Goal: Task Accomplishment & Management: Use online tool/utility

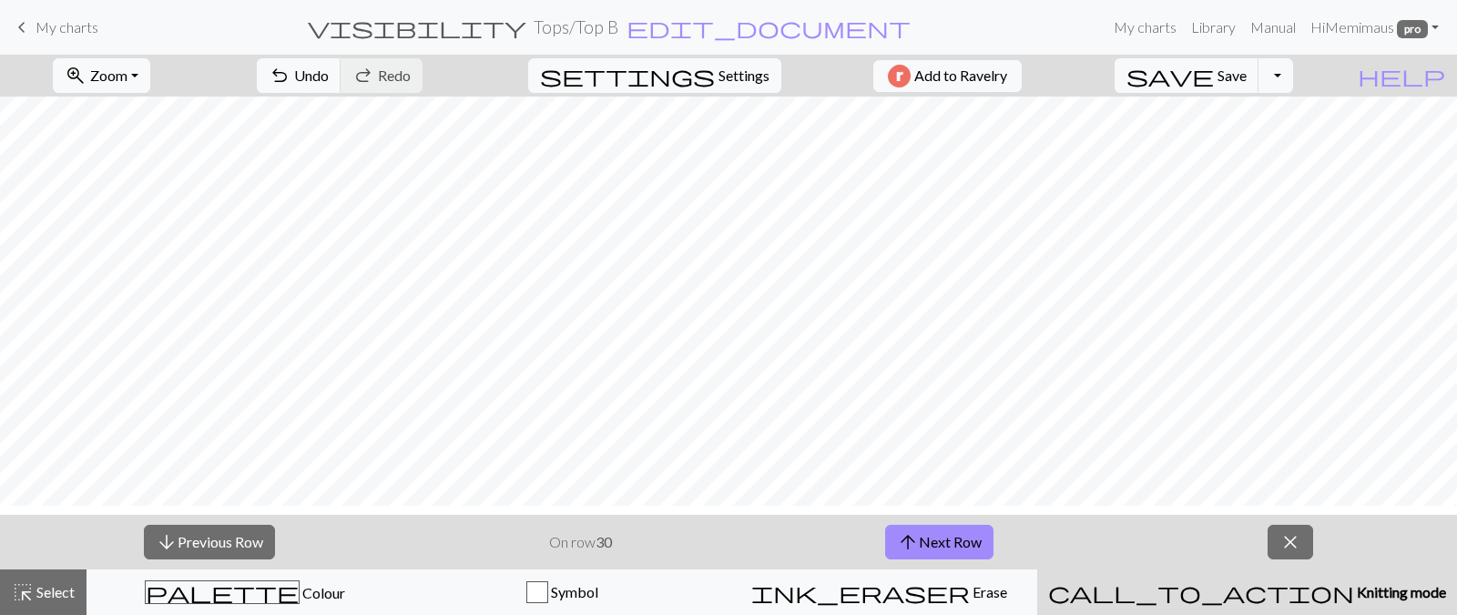
scroll to position [140, 0]
drag, startPoint x: 601, startPoint y: 39, endPoint x: 1415, endPoint y: -37, distance: 817.8
click at [1415, 0] on html "This website uses cookies to ensure you get the best experience on our website.…" at bounding box center [728, 307] width 1457 height 615
click at [1291, 531] on span "close" at bounding box center [1291, 542] width 22 height 26
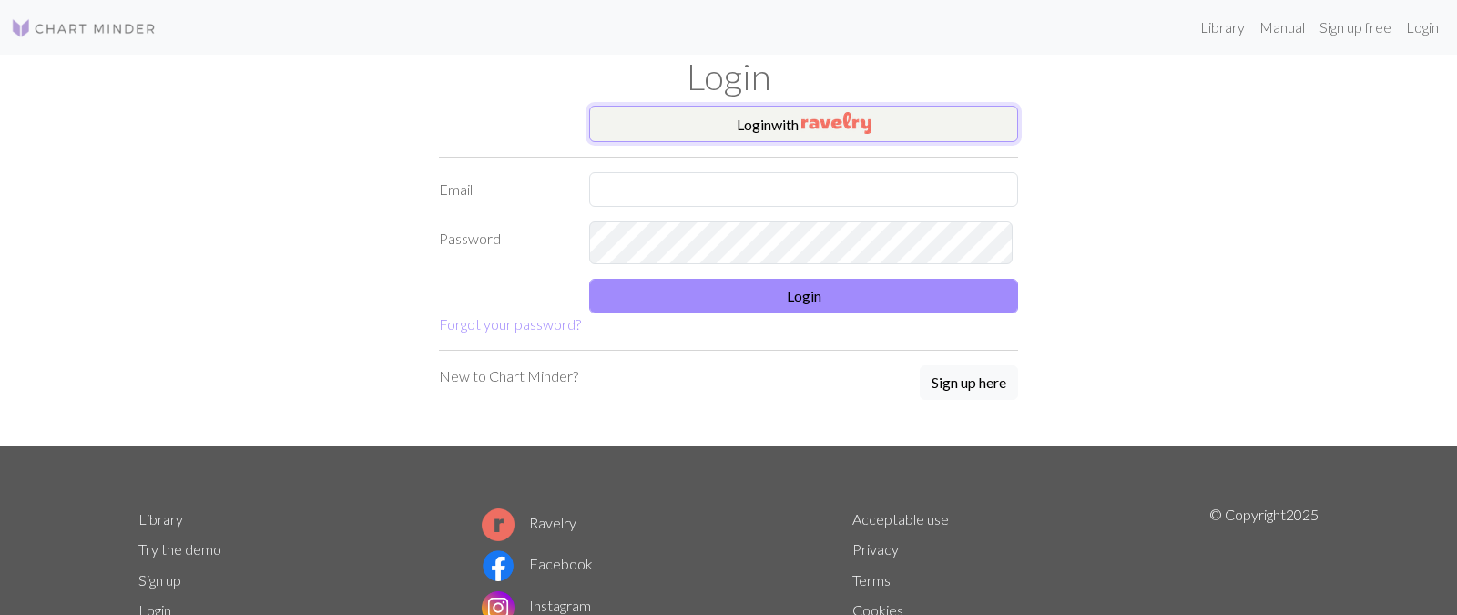
click at [918, 139] on button "Login with" at bounding box center [803, 124] width 429 height 36
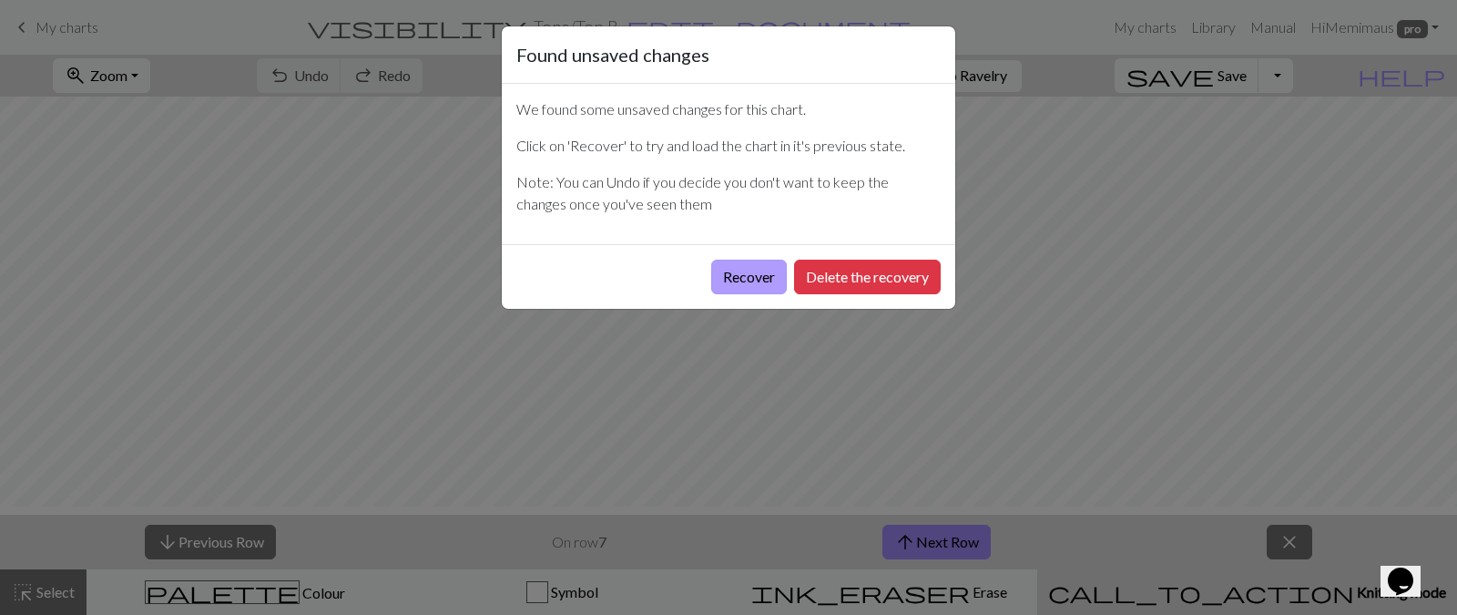
click at [711, 294] on button "Recover" at bounding box center [749, 277] width 76 height 35
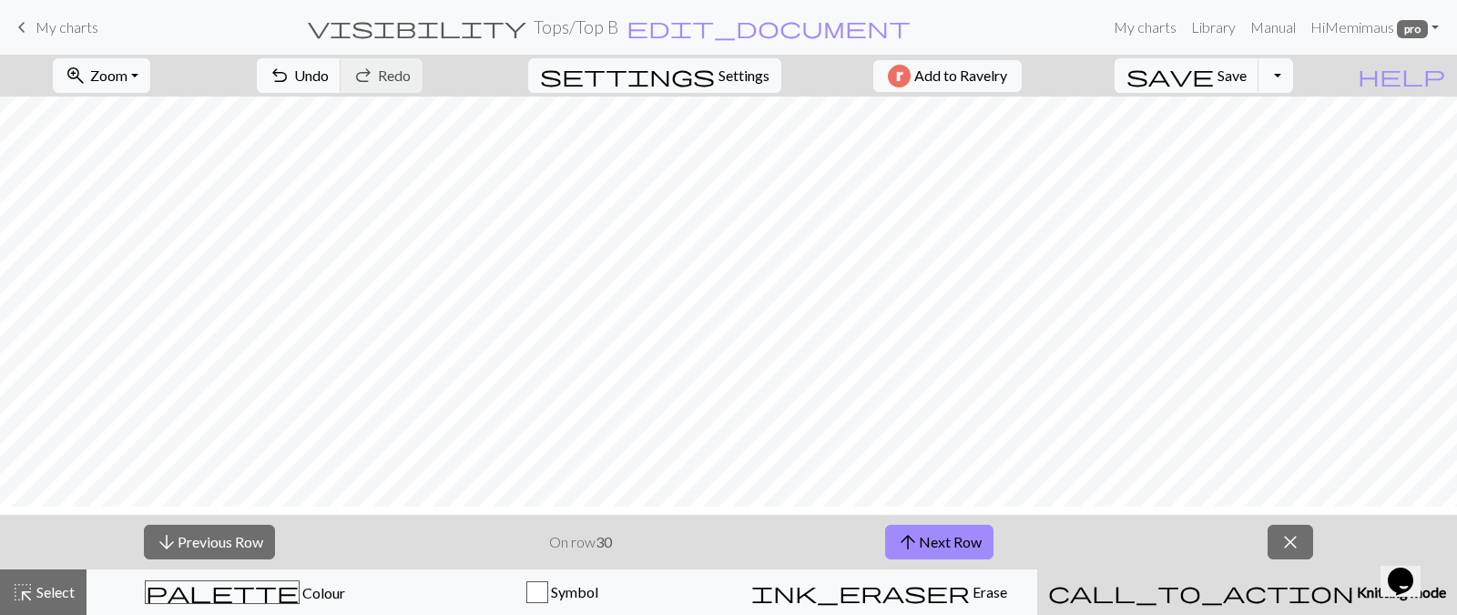
click at [98, 21] on span "My charts" at bounding box center [67, 26] width 63 height 17
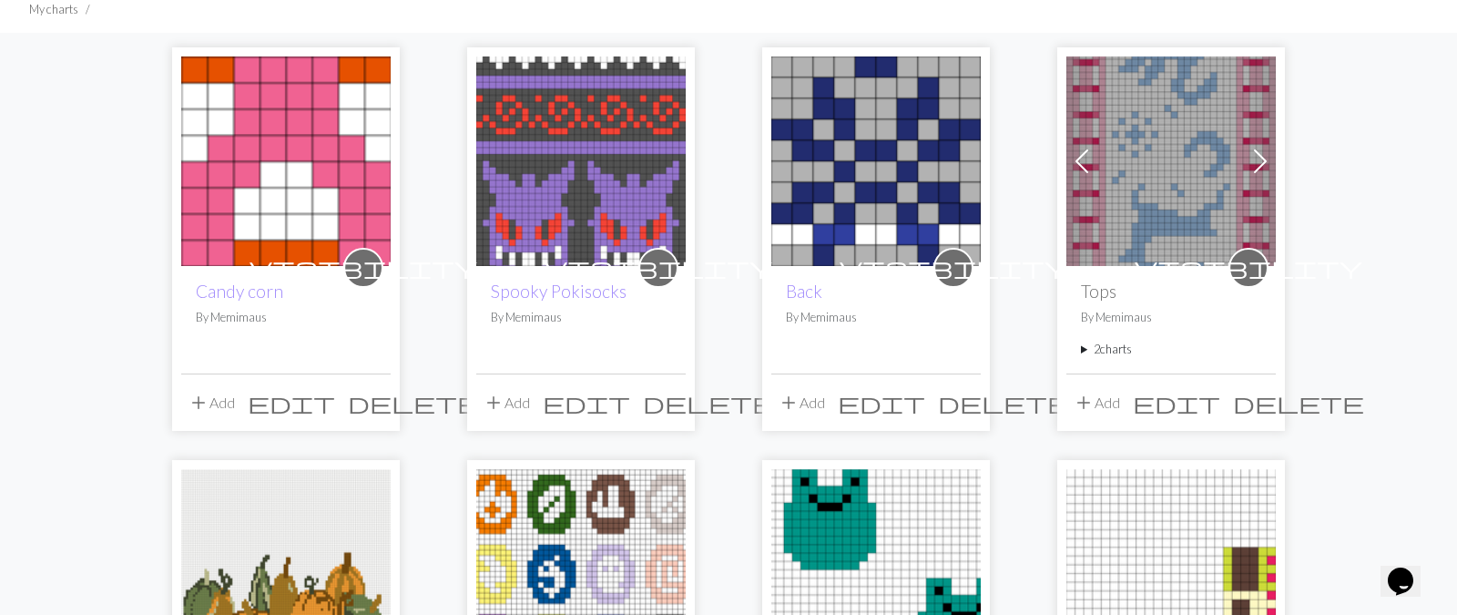
scroll to position [134, 0]
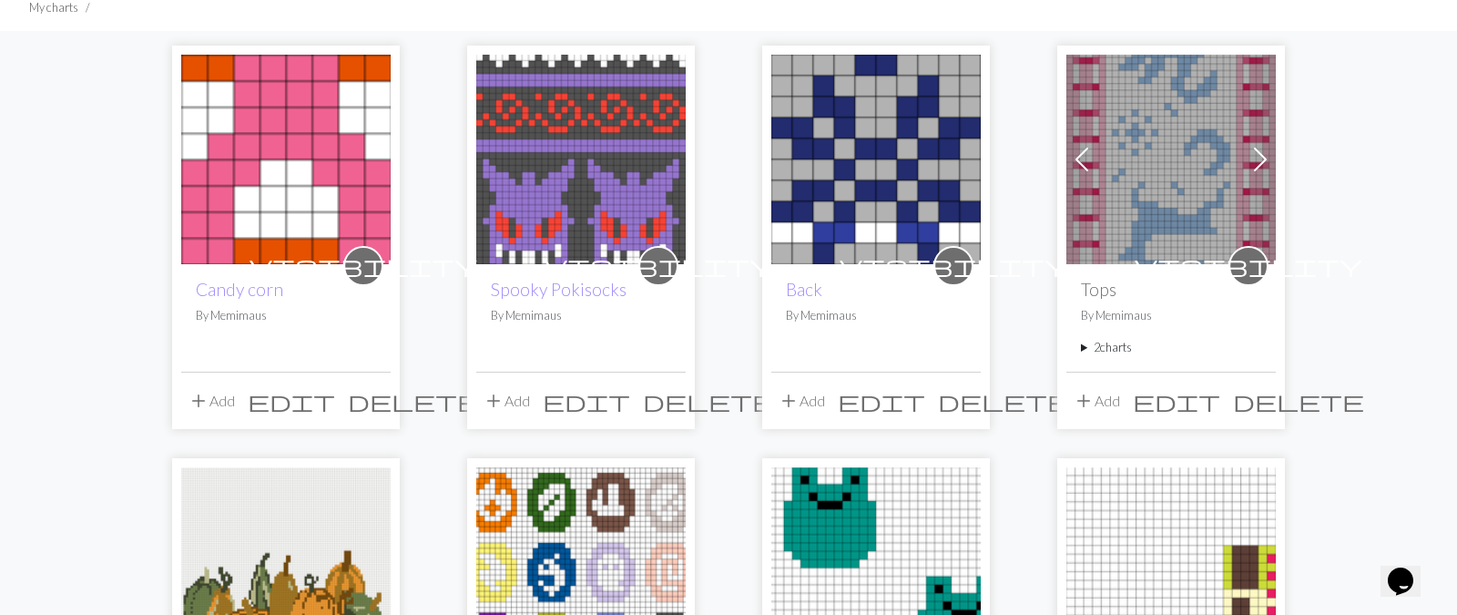
drag, startPoint x: 1120, startPoint y: 403, endPoint x: 1143, endPoint y: 425, distance: 32.2
click at [1124, 356] on summary "2 charts" at bounding box center [1171, 347] width 180 height 17
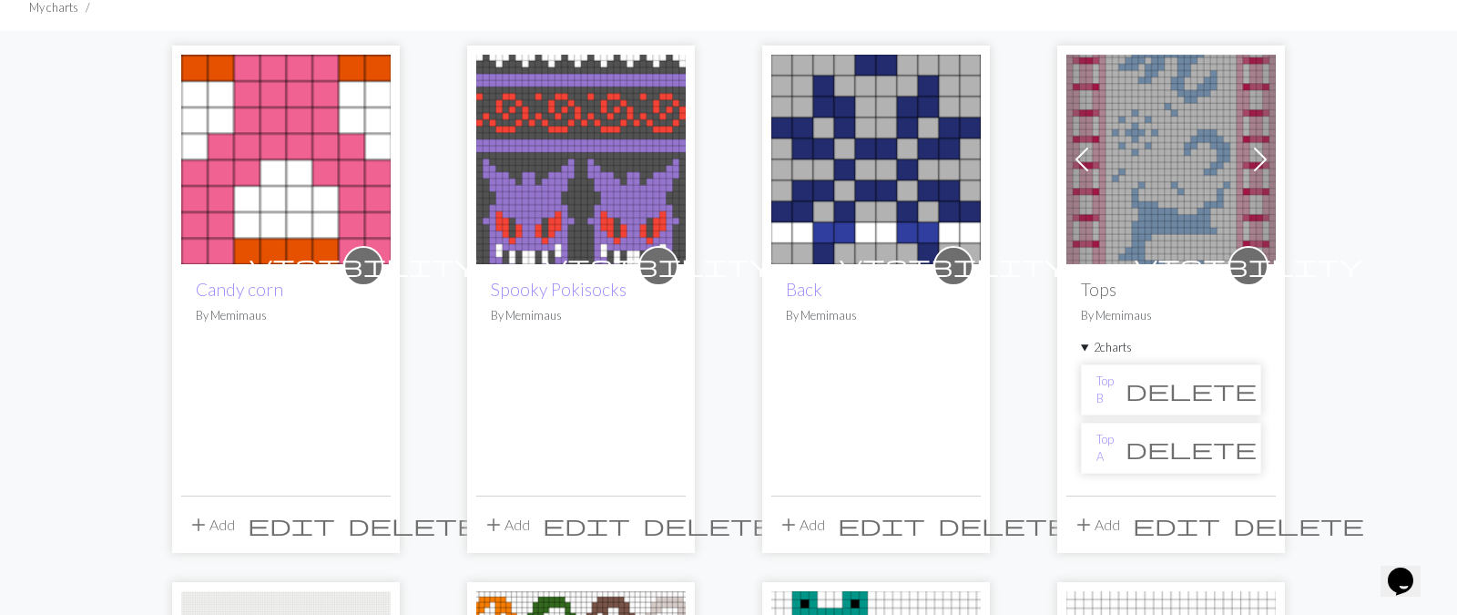
click at [1139, 474] on li "Top A delete" at bounding box center [1171, 448] width 180 height 51
click at [1113, 465] on link "Top A" at bounding box center [1105, 448] width 17 height 35
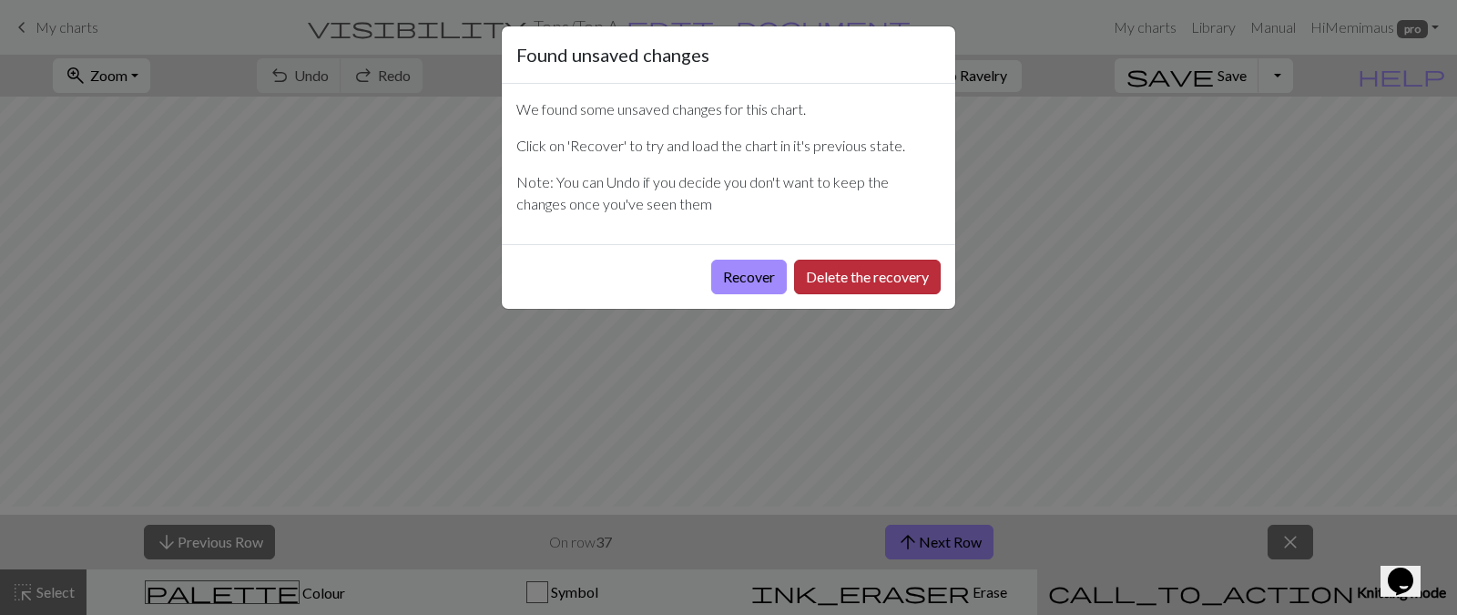
click at [794, 294] on button "Delete the recovery" at bounding box center [867, 277] width 147 height 35
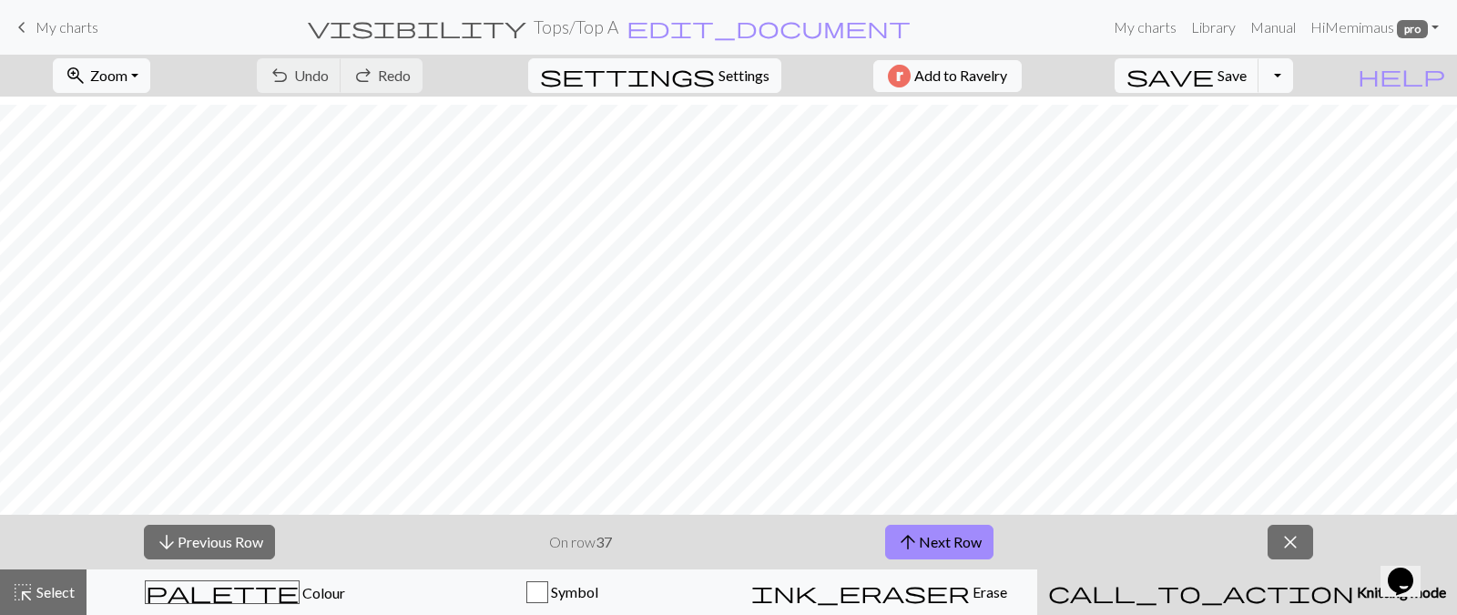
scroll to position [9, 0]
click at [66, 583] on span "Select" at bounding box center [54, 591] width 41 height 17
click at [1293, 538] on span "close" at bounding box center [1291, 542] width 22 height 26
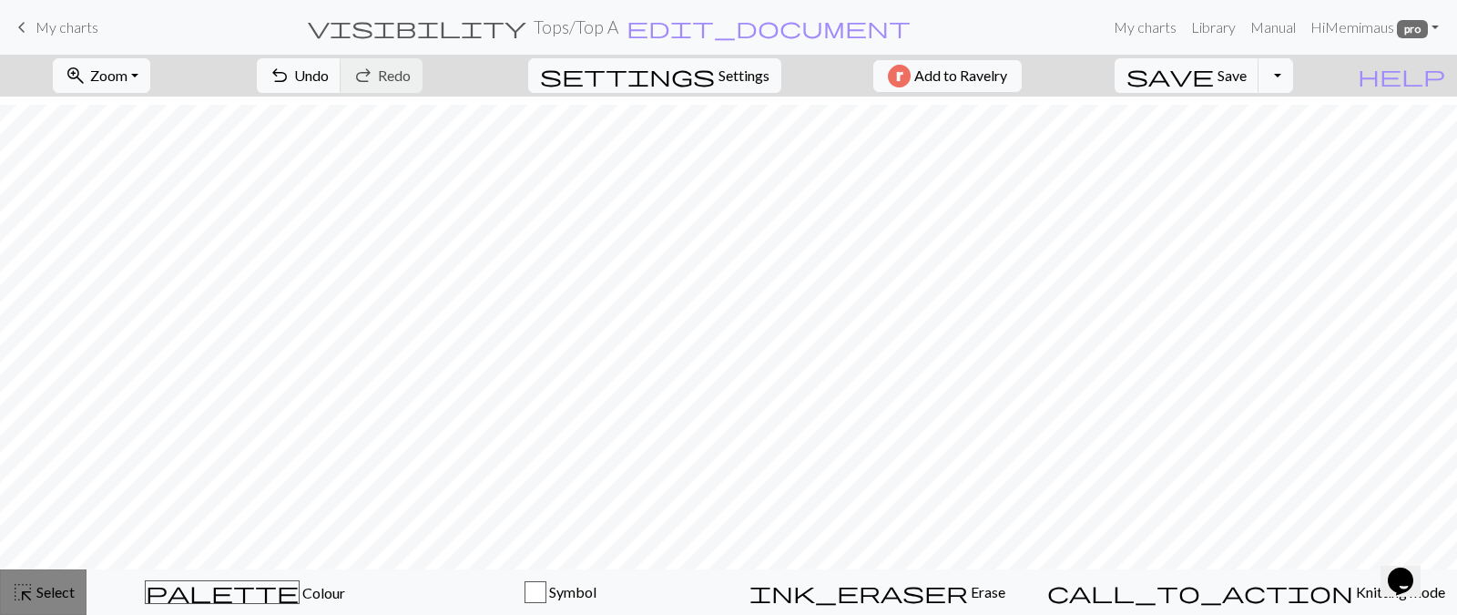
click at [46, 596] on span "Select" at bounding box center [54, 591] width 41 height 17
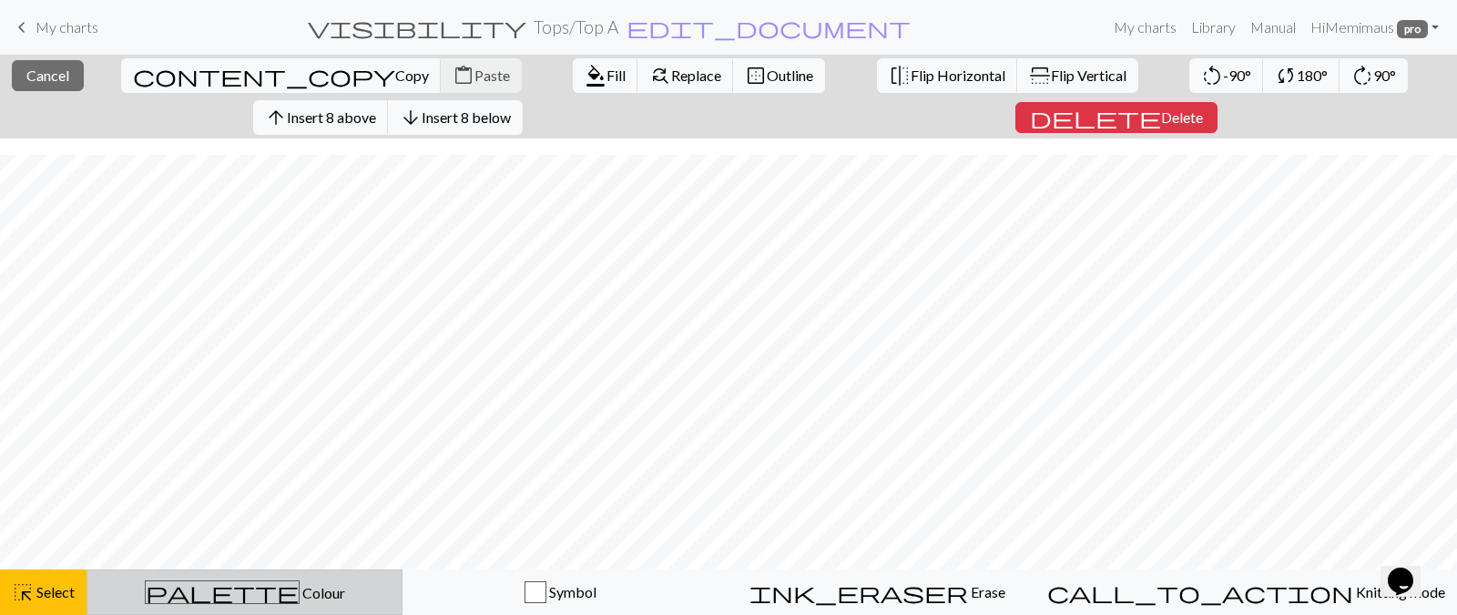
scroll to position [633, 0]
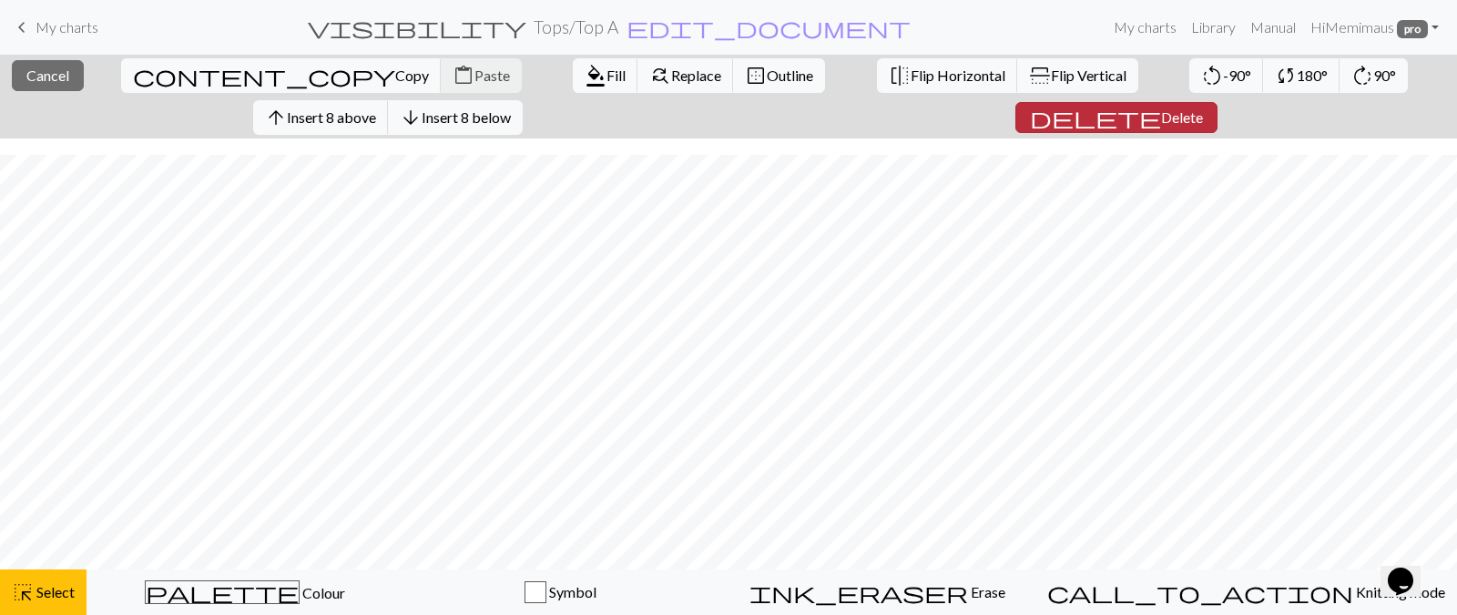
click at [1161, 126] on span "Delete" at bounding box center [1182, 116] width 42 height 17
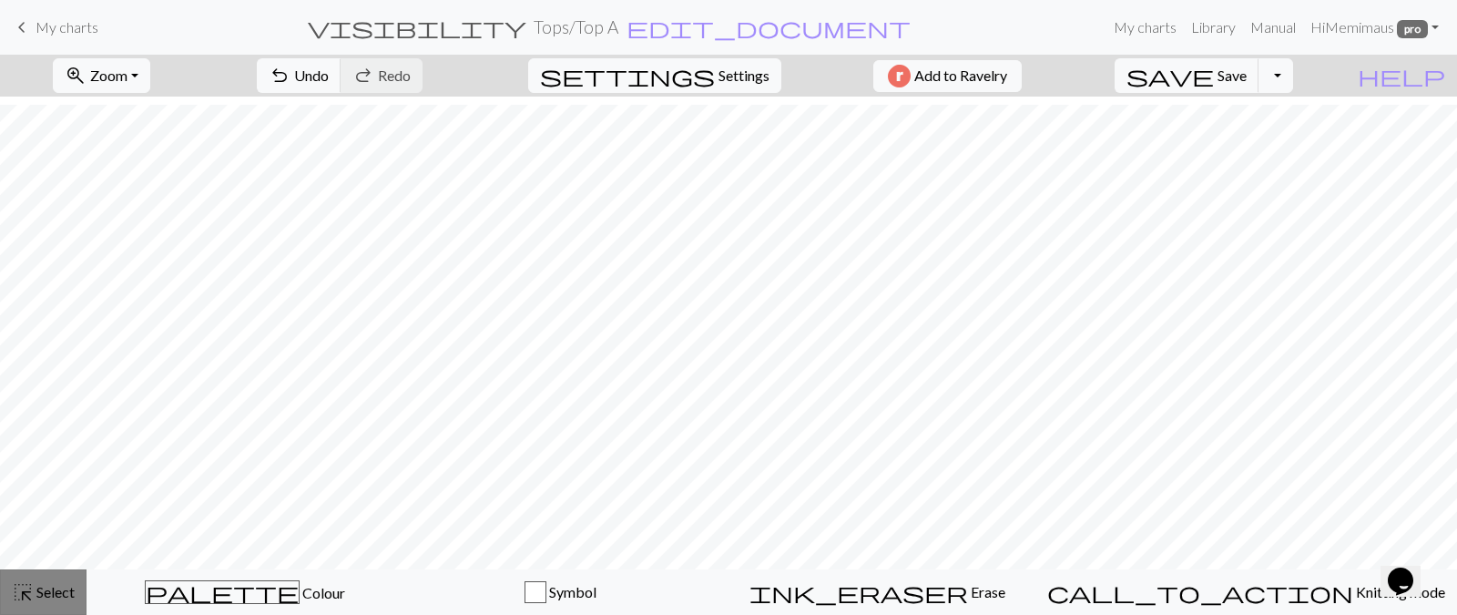
click at [75, 586] on span "Select" at bounding box center [54, 591] width 41 height 17
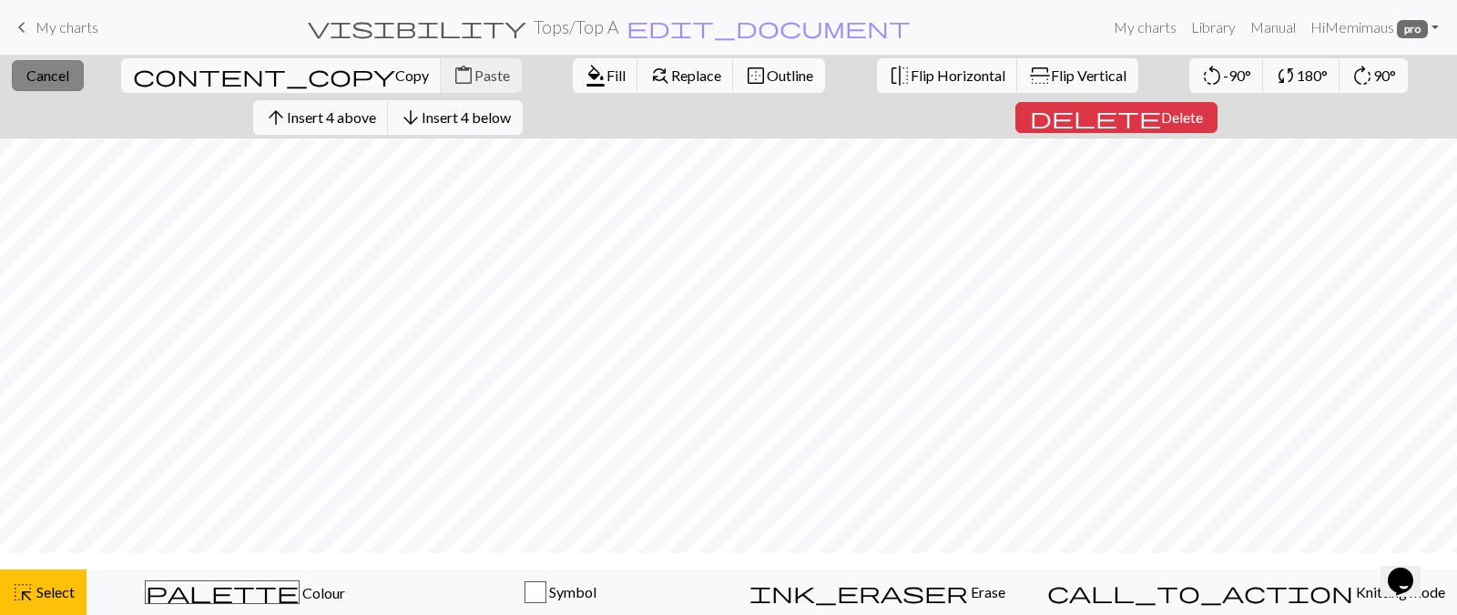
click at [69, 78] on span "Cancel" at bounding box center [47, 74] width 43 height 17
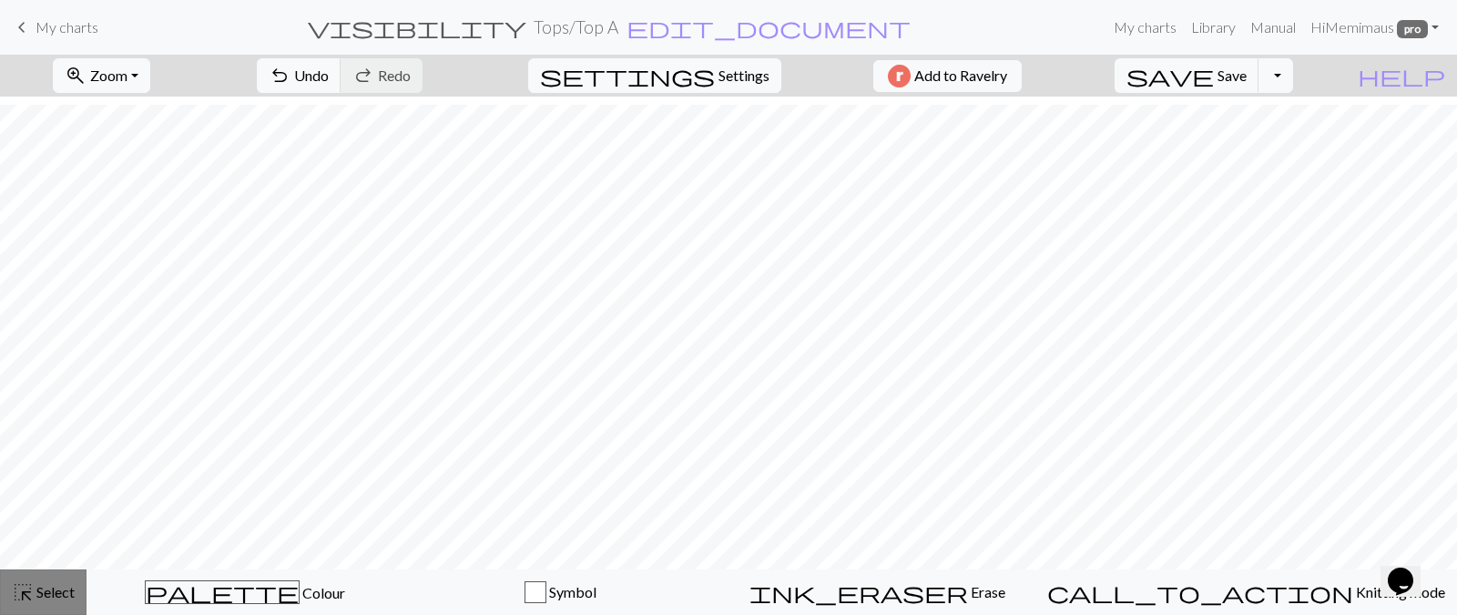
click at [14, 598] on span "highlight_alt" at bounding box center [23, 592] width 22 height 26
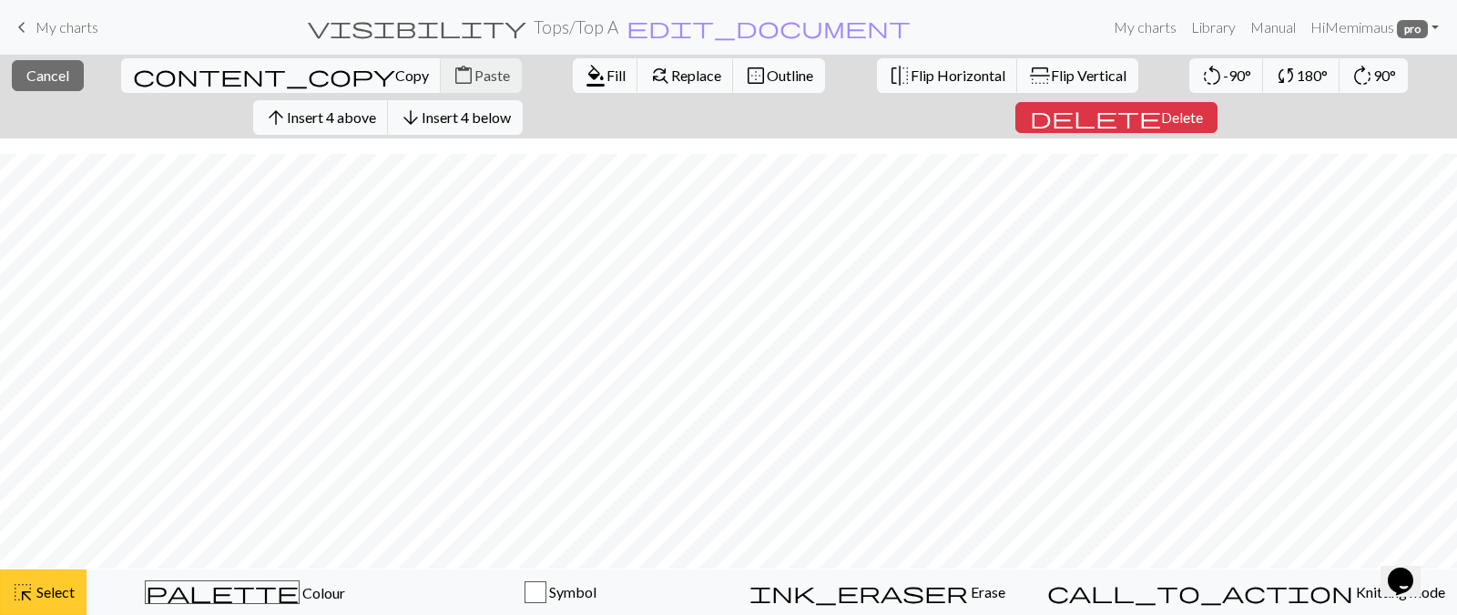
scroll to position [486, 0]
click at [1148, 133] on button "delete Delete" at bounding box center [1117, 117] width 202 height 31
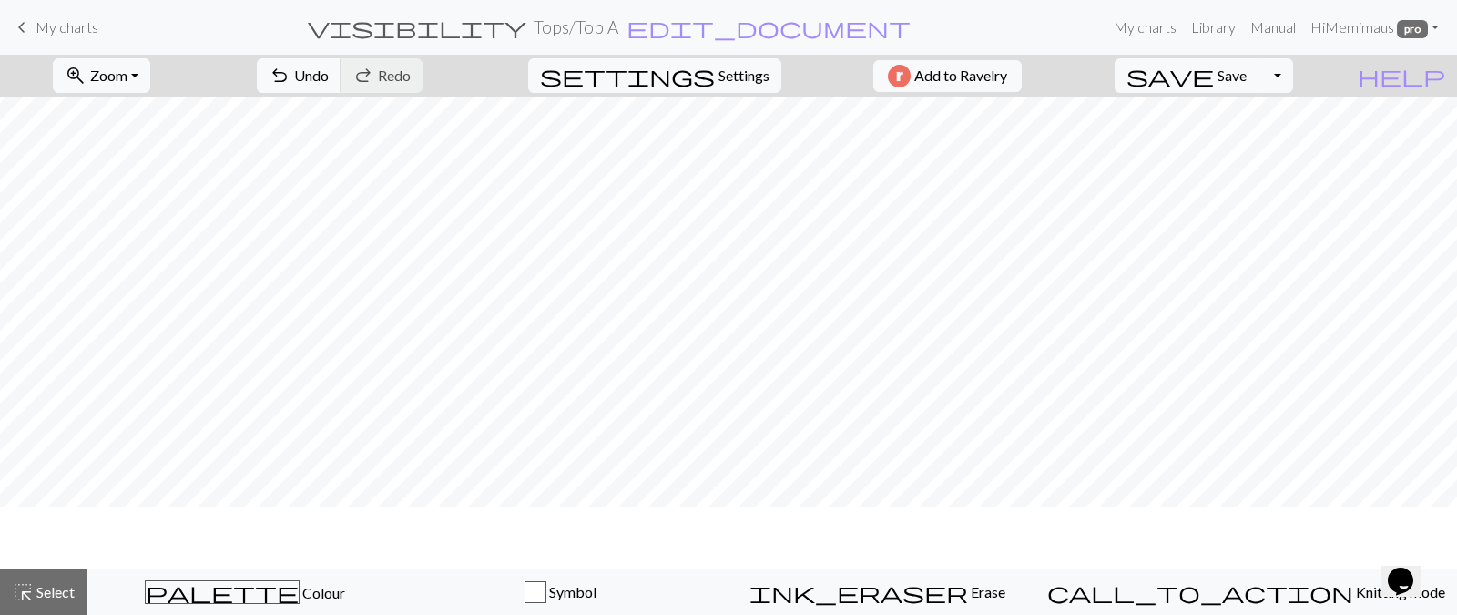
scroll to position [0, 0]
click at [31, 589] on span "highlight_alt" at bounding box center [23, 592] width 22 height 26
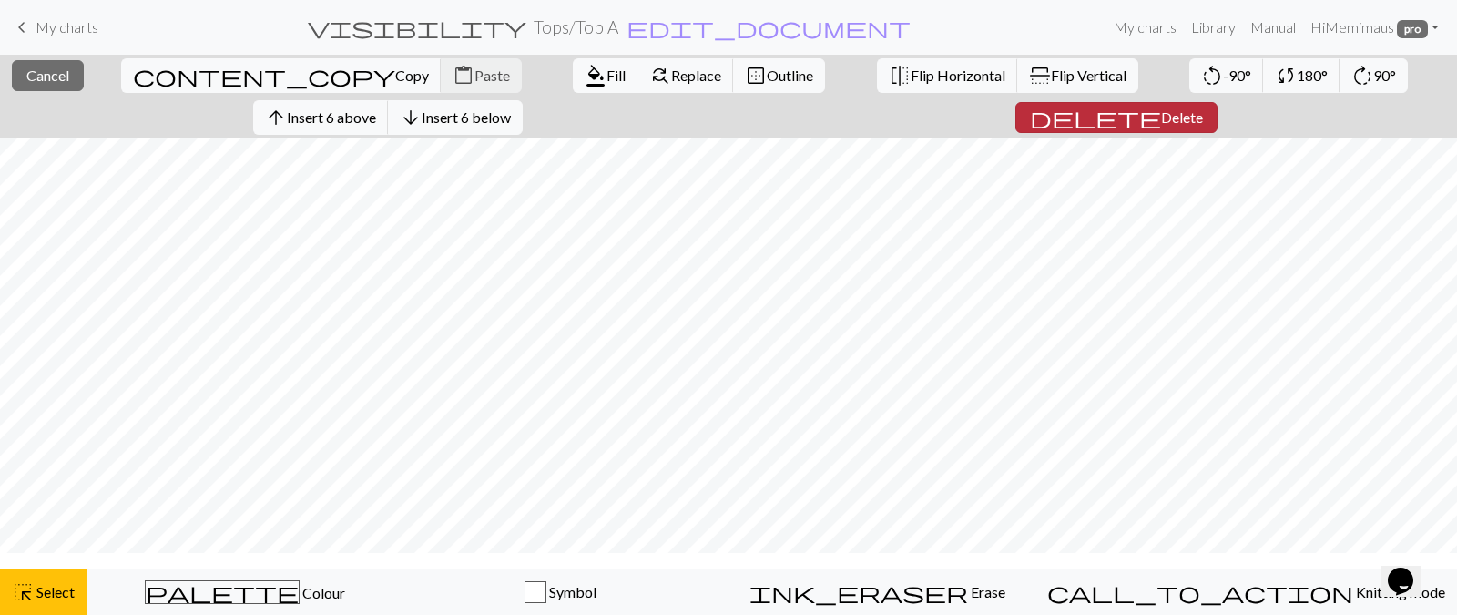
click at [1171, 126] on span "Delete" at bounding box center [1182, 116] width 42 height 17
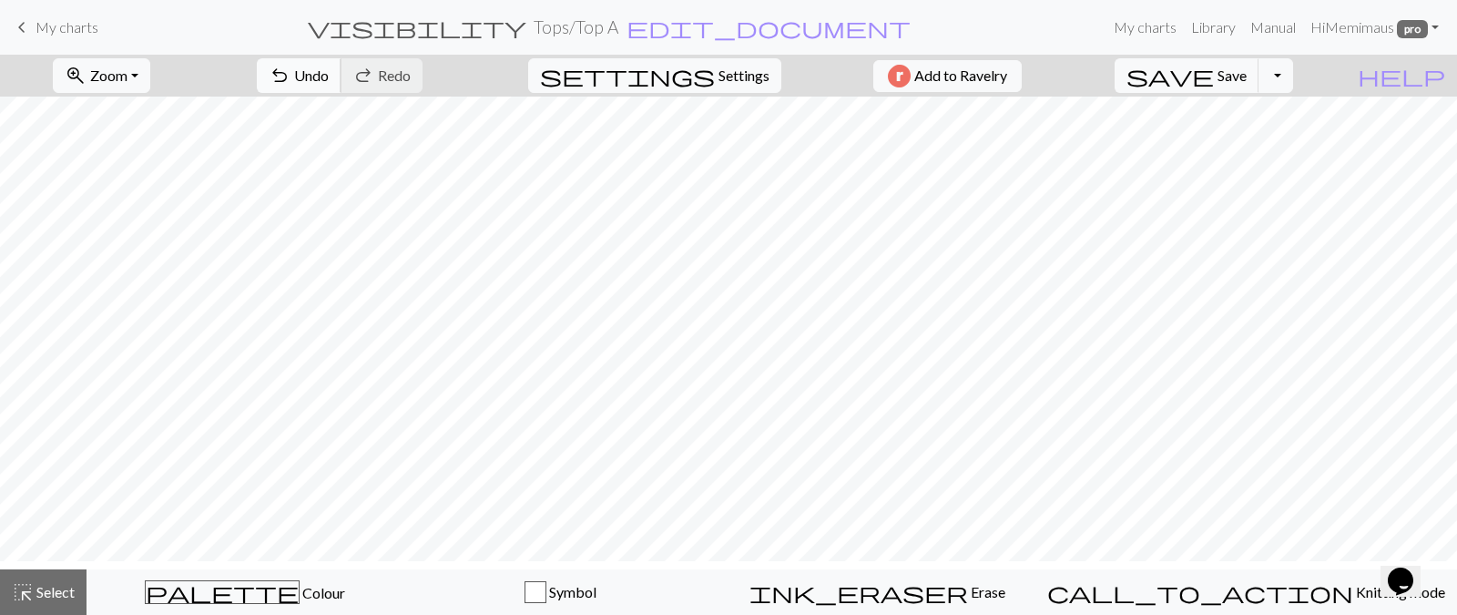
drag, startPoint x: 362, startPoint y: 67, endPoint x: 393, endPoint y: 75, distance: 32.7
click at [342, 67] on button "undo Undo Undo" at bounding box center [299, 75] width 85 height 35
click at [49, 603] on div "highlight_alt Select Select" at bounding box center [43, 592] width 63 height 22
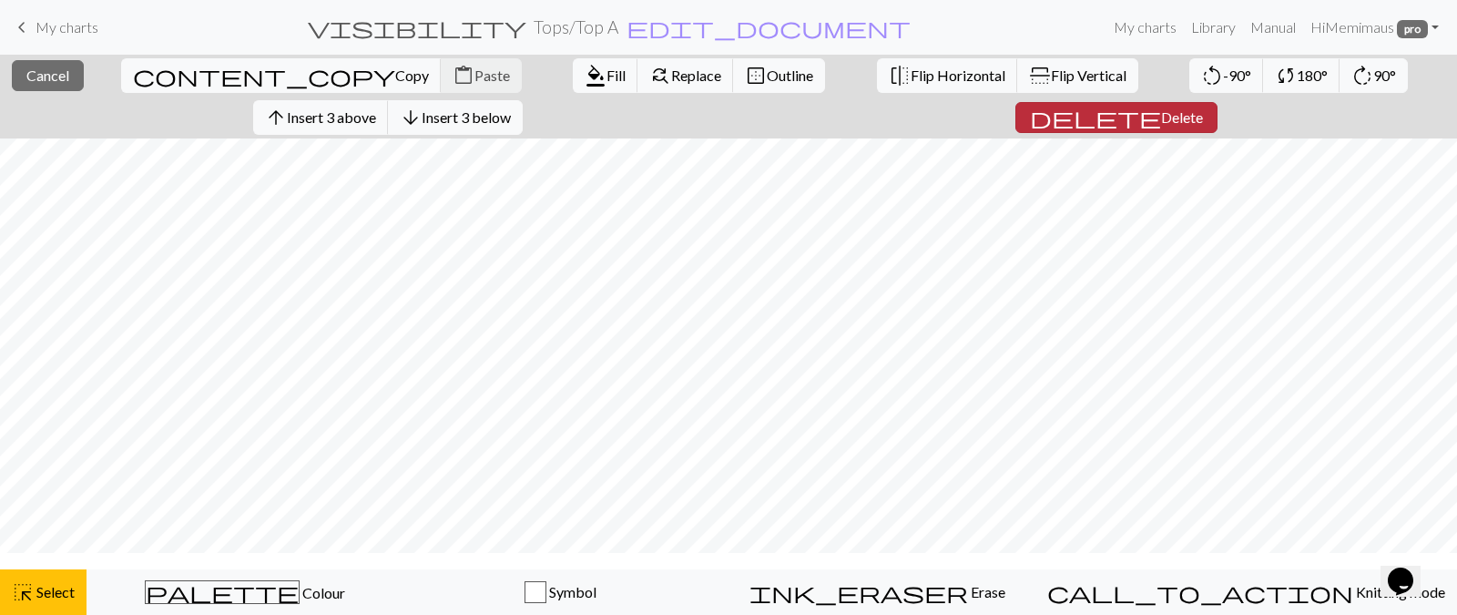
click at [1167, 126] on span "Delete" at bounding box center [1182, 116] width 42 height 17
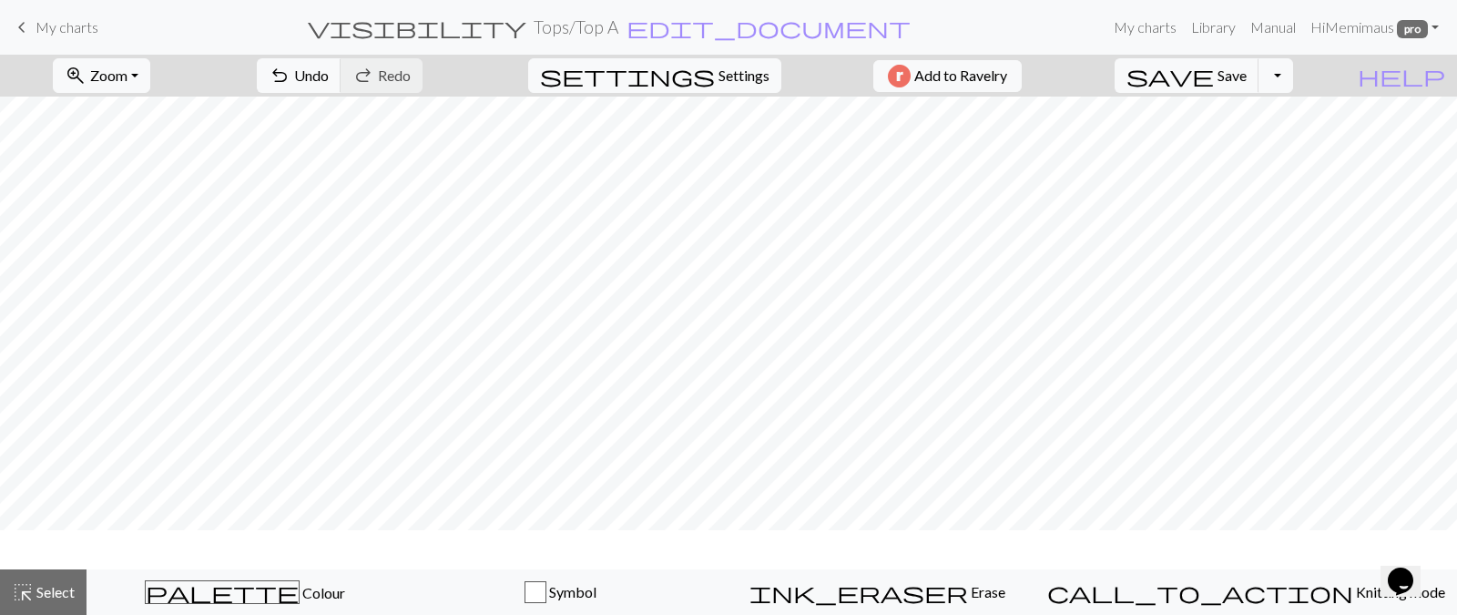
scroll to position [200, 0]
click at [1247, 81] on span "Save" at bounding box center [1232, 74] width 29 height 17
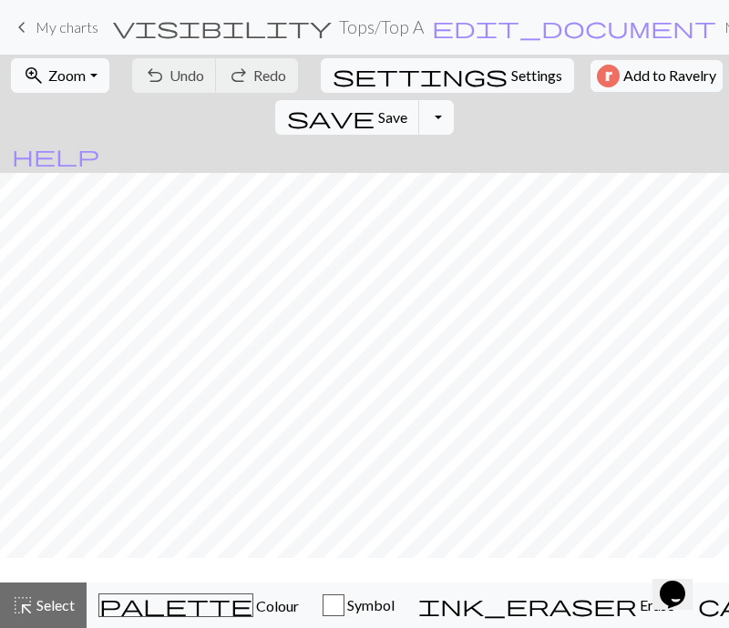
scroll to position [0, 0]
click at [378, 126] on span "Save" at bounding box center [392, 116] width 29 height 17
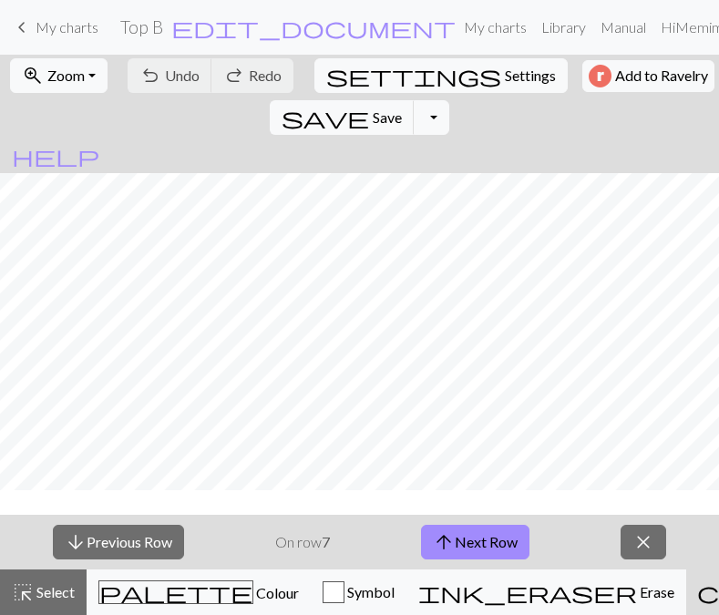
scroll to position [9, 0]
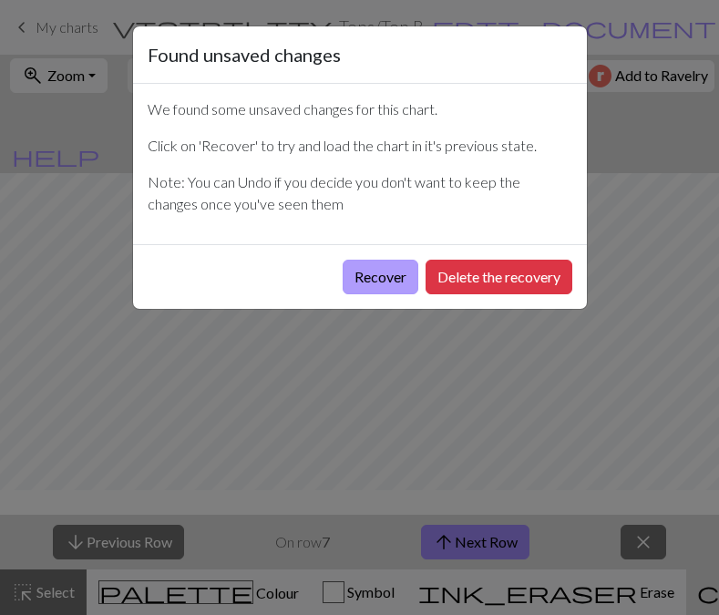
click at [342, 294] on button "Recover" at bounding box center [380, 277] width 76 height 35
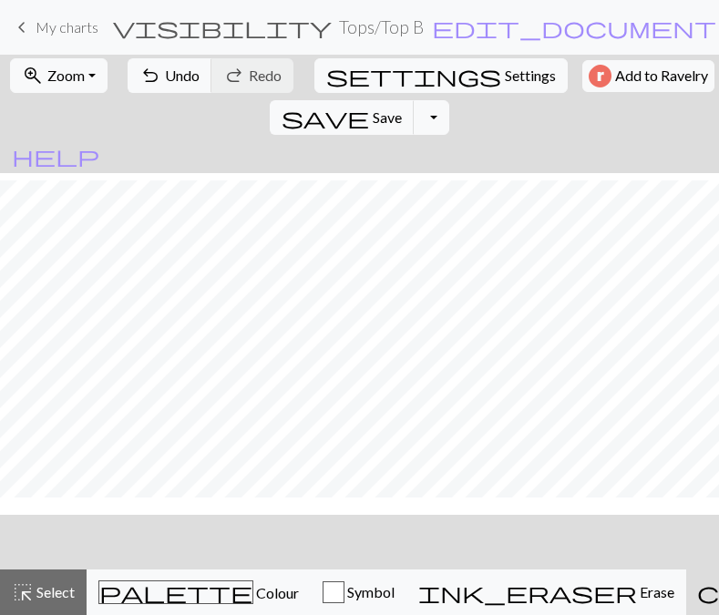
scroll to position [730, 0]
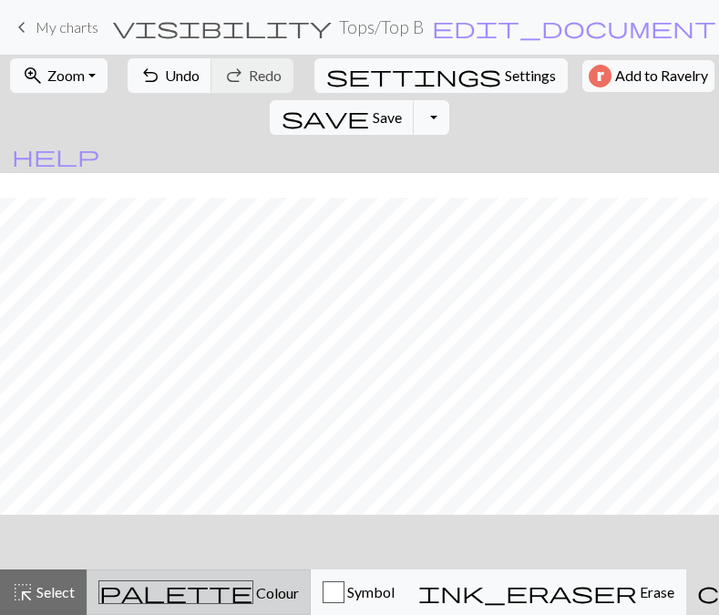
click at [158, 596] on span "palette" at bounding box center [175, 592] width 153 height 26
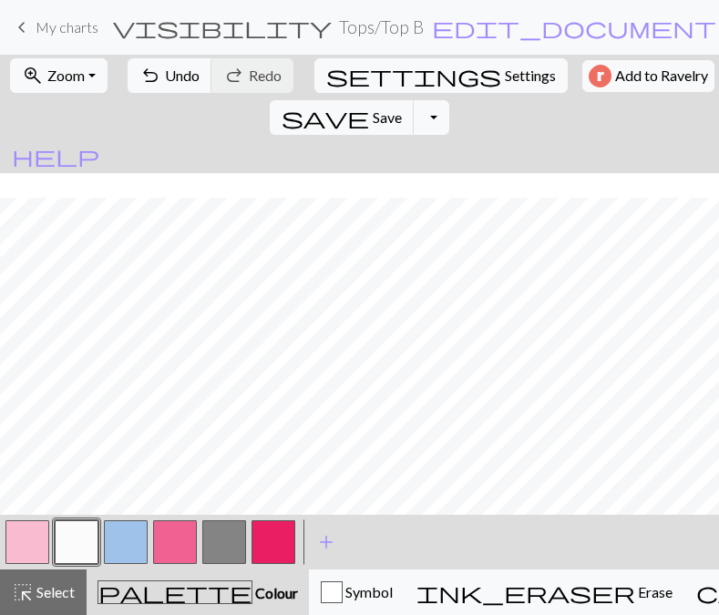
click at [115, 546] on button "button" at bounding box center [126, 542] width 44 height 44
drag, startPoint x: 72, startPoint y: 546, endPoint x: 168, endPoint y: 518, distance: 99.7
click at [75, 546] on button "button" at bounding box center [77, 542] width 44 height 44
click at [178, 550] on button "button" at bounding box center [175, 542] width 44 height 44
drag, startPoint x: 80, startPoint y: 548, endPoint x: 145, endPoint y: 528, distance: 67.7
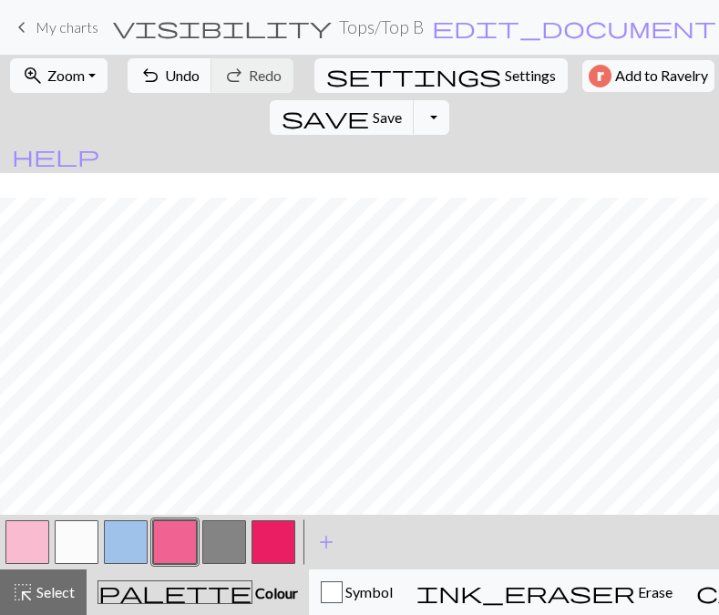
click at [83, 547] on button "button" at bounding box center [77, 542] width 44 height 44
drag, startPoint x: 130, startPoint y: 550, endPoint x: 162, endPoint y: 533, distance: 36.3
click at [129, 550] on button "button" at bounding box center [126, 542] width 44 height 44
click at [240, 54] on nav "keyboard_arrow_left My charts visibility Tops / Top B edit_document Edit settin…" at bounding box center [359, 27] width 719 height 55
click at [199, 73] on span "Undo" at bounding box center [182, 74] width 35 height 17
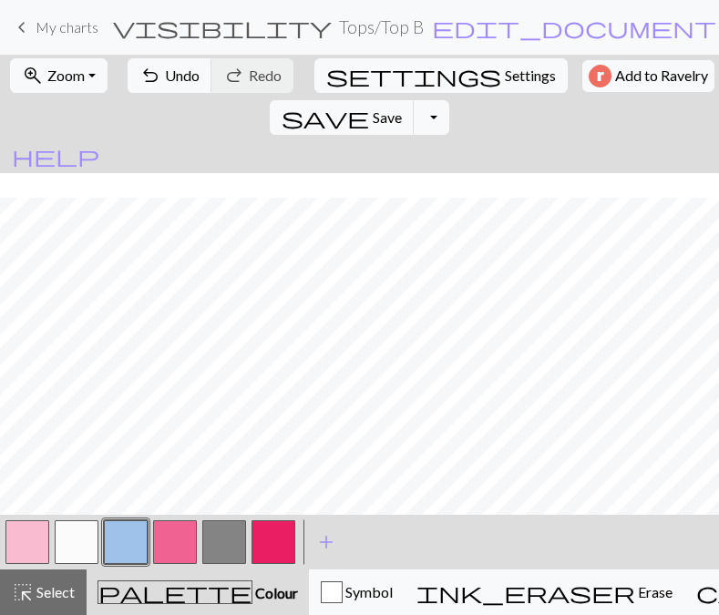
click at [88, 538] on button "button" at bounding box center [77, 542] width 44 height 44
click at [128, 552] on button "button" at bounding box center [126, 542] width 44 height 44
drag, startPoint x: 70, startPoint y: 536, endPoint x: 99, endPoint y: 521, distance: 33.0
click at [71, 536] on button "button" at bounding box center [77, 542] width 44 height 44
click at [128, 559] on button "button" at bounding box center [126, 542] width 44 height 44
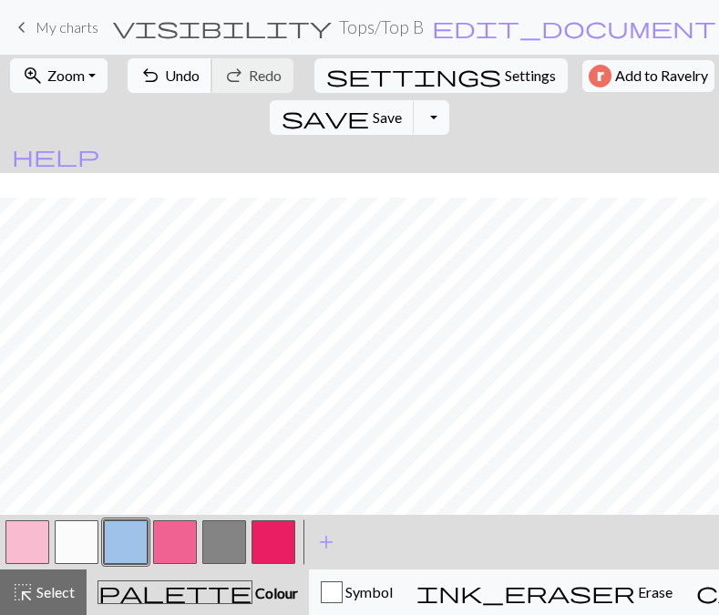
click at [161, 83] on span "undo" at bounding box center [150, 76] width 22 height 26
click at [199, 84] on span "Undo" at bounding box center [182, 74] width 35 height 17
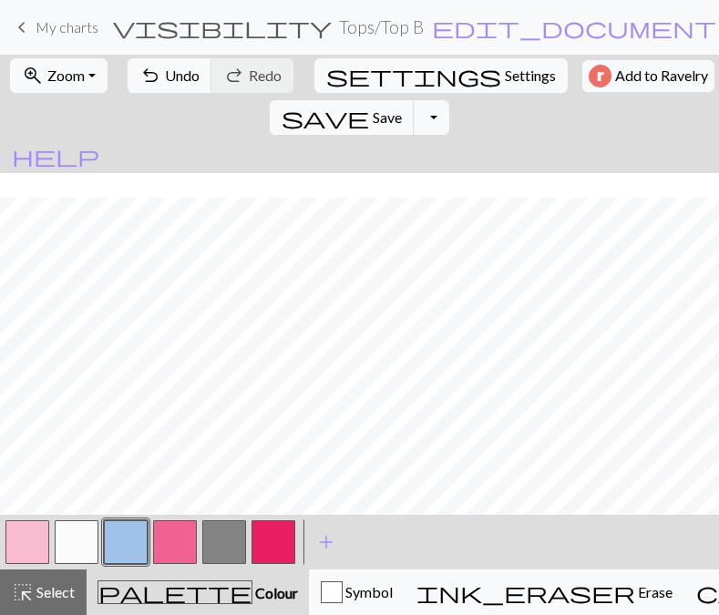
click at [83, 545] on button "button" at bounding box center [77, 542] width 44 height 44
click at [131, 541] on button "button" at bounding box center [126, 542] width 44 height 44
click at [77, 541] on button "button" at bounding box center [77, 542] width 44 height 44
click at [127, 541] on button "button" at bounding box center [126, 542] width 44 height 44
drag, startPoint x: 85, startPoint y: 546, endPoint x: 96, endPoint y: 540, distance: 12.2
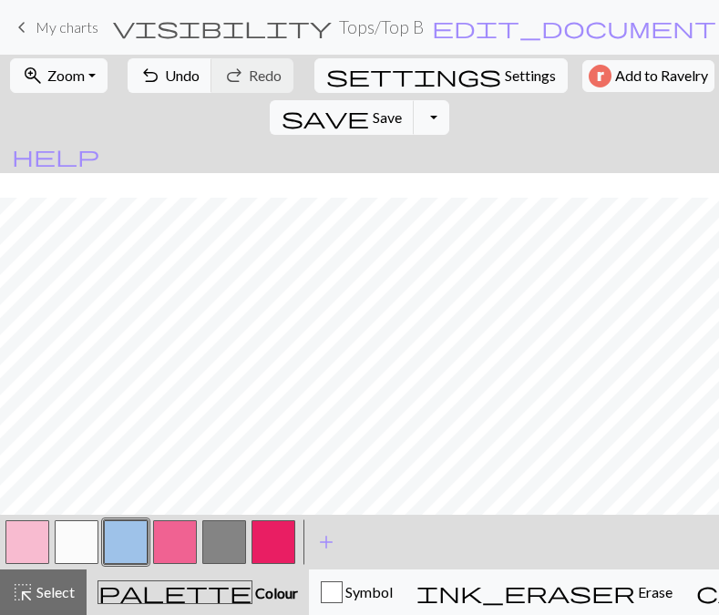
click at [86, 546] on button "button" at bounding box center [77, 542] width 44 height 44
drag, startPoint x: 125, startPoint y: 534, endPoint x: 130, endPoint y: 526, distance: 9.9
click at [124, 532] on button "button" at bounding box center [126, 542] width 44 height 44
click at [89, 536] on button "button" at bounding box center [77, 542] width 44 height 44
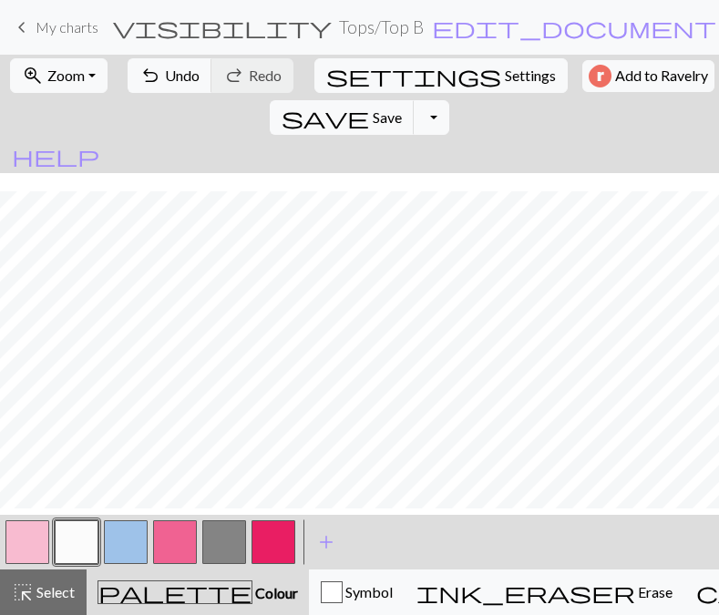
click at [124, 536] on button "button" at bounding box center [126, 542] width 44 height 44
drag, startPoint x: 69, startPoint y: 550, endPoint x: 120, endPoint y: 520, distance: 59.2
click at [70, 549] on button "button" at bounding box center [77, 542] width 44 height 44
click at [122, 546] on button "button" at bounding box center [126, 542] width 44 height 44
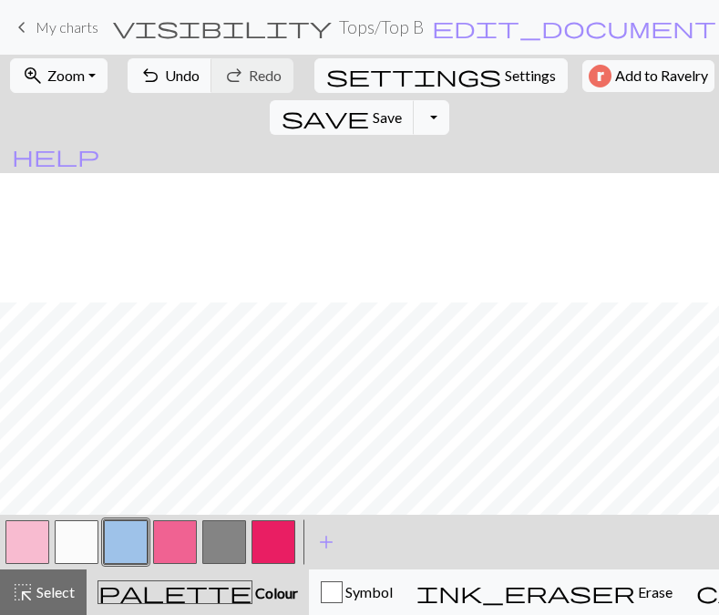
scroll to position [730, 0]
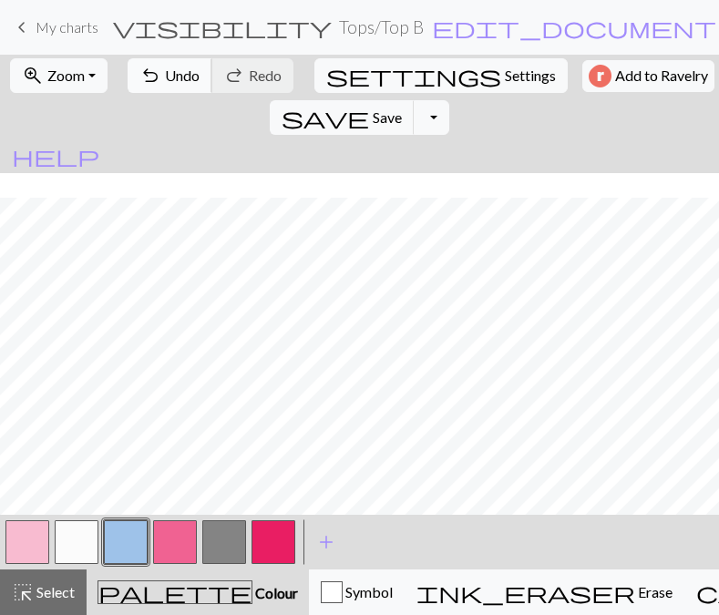
click at [206, 82] on button "undo Undo Undo" at bounding box center [170, 75] width 85 height 35
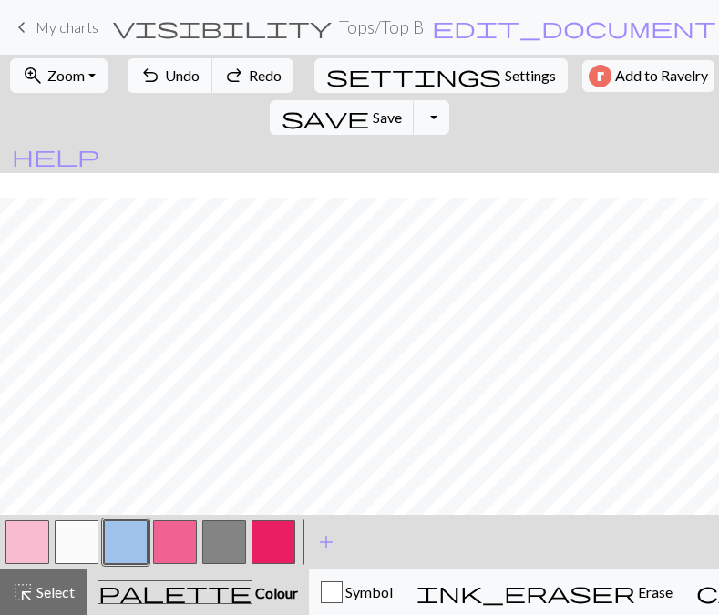
click at [206, 82] on button "undo Undo Undo" at bounding box center [170, 75] width 85 height 35
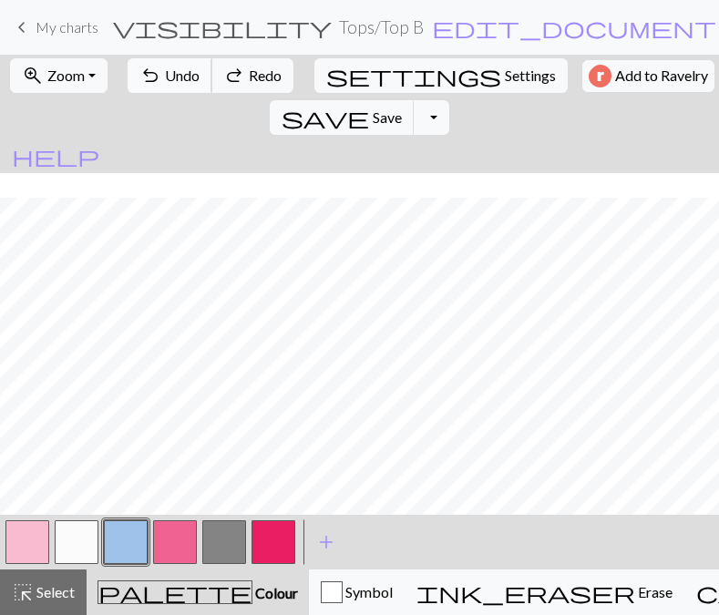
click at [206, 82] on button "undo Undo Undo" at bounding box center [170, 75] width 85 height 35
click at [82, 546] on button "button" at bounding box center [77, 542] width 44 height 44
drag, startPoint x: 115, startPoint y: 549, endPoint x: 195, endPoint y: 515, distance: 86.9
click at [117, 547] on button "button" at bounding box center [126, 542] width 44 height 44
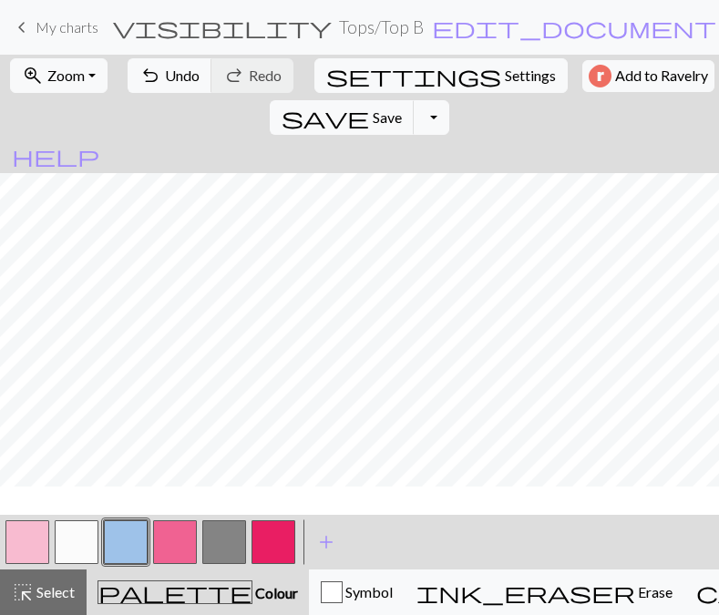
scroll to position [296, 0]
drag, startPoint x: 76, startPoint y: 552, endPoint x: 135, endPoint y: 517, distance: 68.6
click at [78, 551] on button "button" at bounding box center [77, 542] width 44 height 44
click at [199, 70] on span "Undo" at bounding box center [182, 74] width 35 height 17
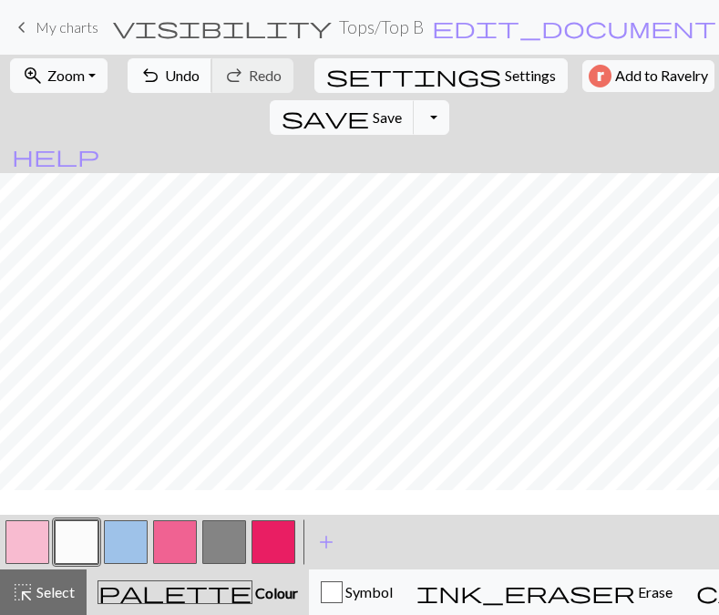
click at [199, 70] on span "Undo" at bounding box center [182, 74] width 35 height 17
click at [82, 548] on button "button" at bounding box center [77, 542] width 44 height 44
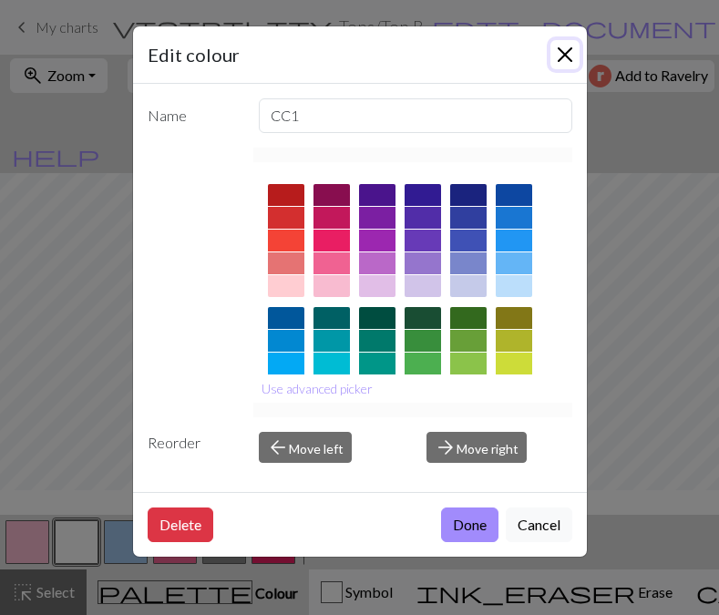
click at [550, 69] on button "Close" at bounding box center [564, 54] width 29 height 29
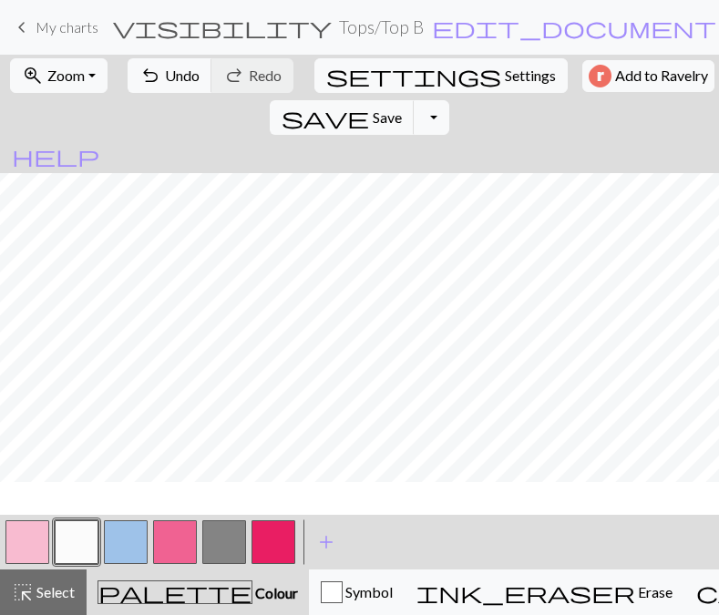
scroll to position [0, 0]
click at [128, 549] on button "button" at bounding box center [126, 542] width 44 height 44
drag, startPoint x: 80, startPoint y: 535, endPoint x: 92, endPoint y: 516, distance: 21.7
click at [81, 533] on button "button" at bounding box center [77, 542] width 44 height 44
drag, startPoint x: 126, startPoint y: 542, endPoint x: 162, endPoint y: 515, distance: 45.5
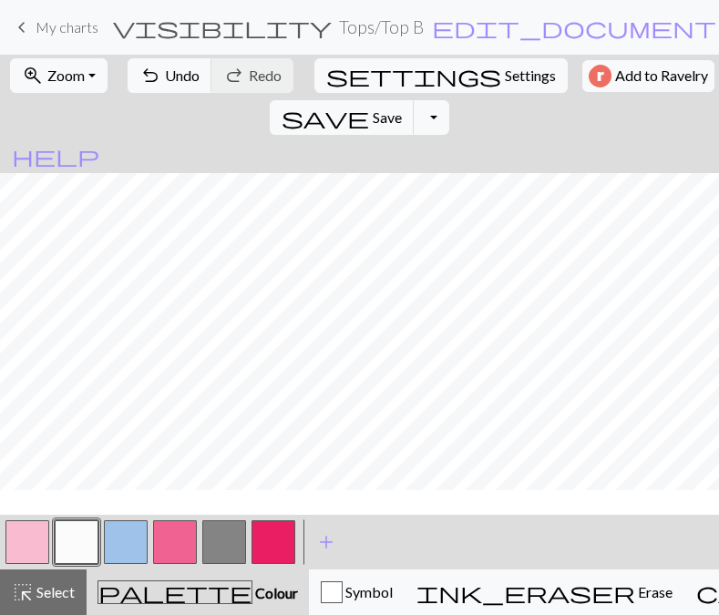
click at [126, 542] on button "button" at bounding box center [126, 542] width 44 height 44
click at [212, 93] on button "undo Undo Undo" at bounding box center [170, 75] width 85 height 35
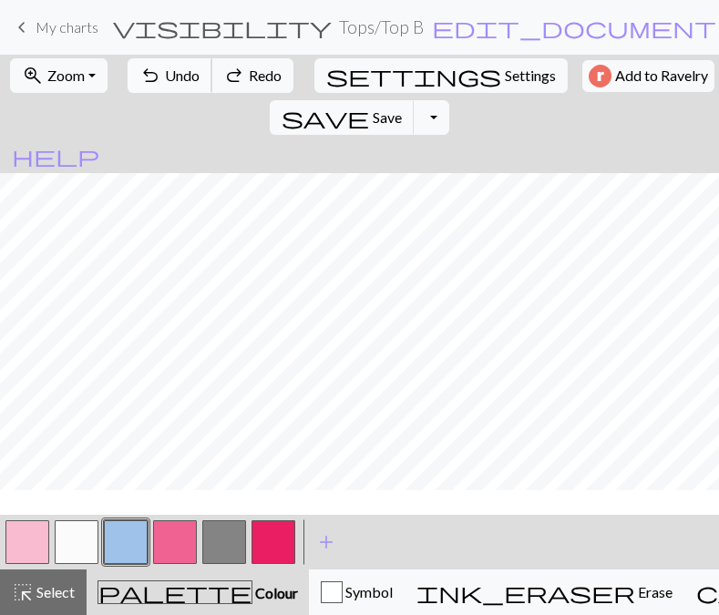
click at [212, 93] on button "undo Undo Undo" at bounding box center [170, 75] width 85 height 35
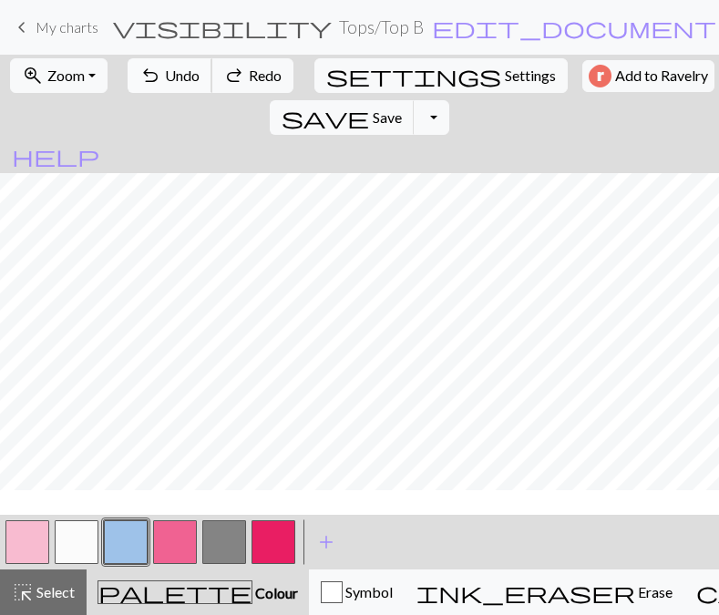
click at [212, 93] on button "undo Undo Undo" at bounding box center [170, 75] width 85 height 35
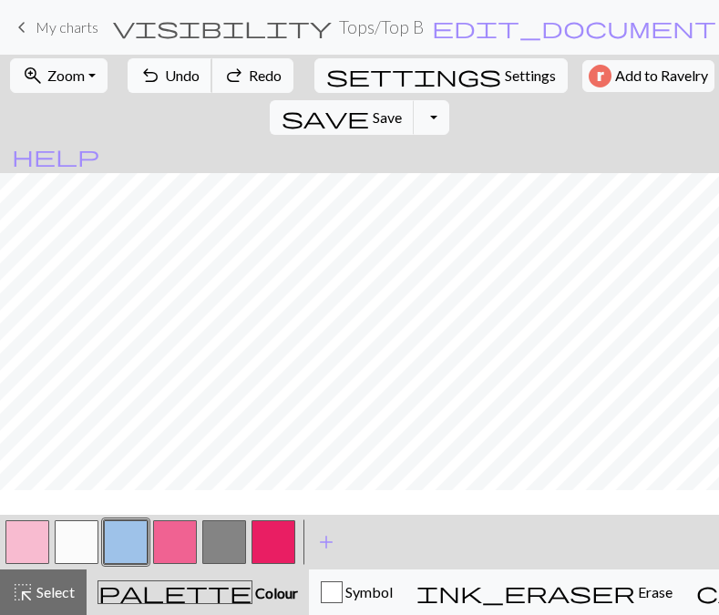
click at [212, 93] on button "undo Undo Undo" at bounding box center [170, 75] width 85 height 35
click at [161, 74] on span "undo" at bounding box center [150, 76] width 22 height 26
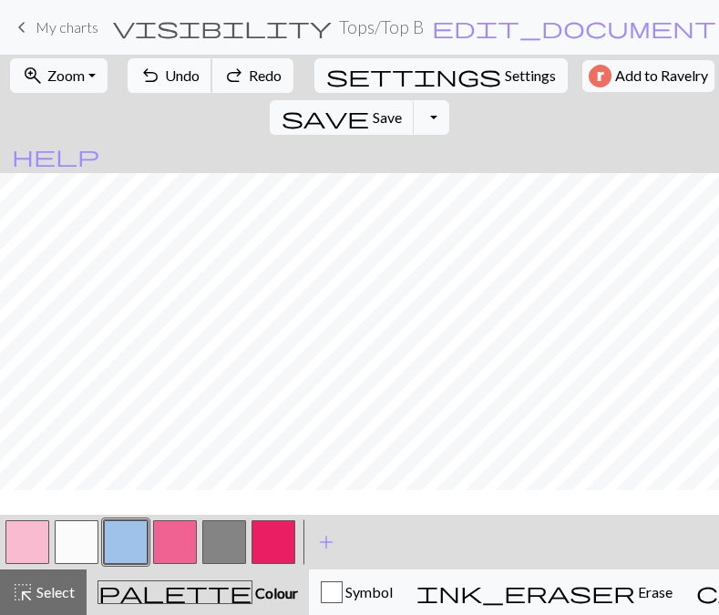
click at [161, 74] on span "undo" at bounding box center [150, 76] width 22 height 26
click at [245, 82] on span "redo" at bounding box center [234, 76] width 22 height 26
click at [281, 82] on button "redo Redo Redo" at bounding box center [252, 75] width 82 height 35
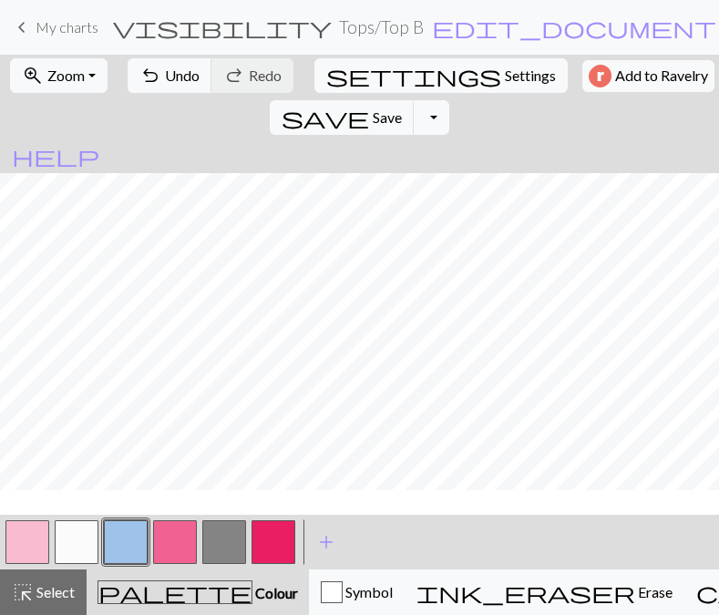
click at [86, 551] on button "button" at bounding box center [77, 542] width 44 height 44
click at [118, 542] on button "button" at bounding box center [126, 542] width 44 height 44
drag, startPoint x: 83, startPoint y: 545, endPoint x: 102, endPoint y: 523, distance: 29.0
click at [83, 545] on button "button" at bounding box center [77, 542] width 44 height 44
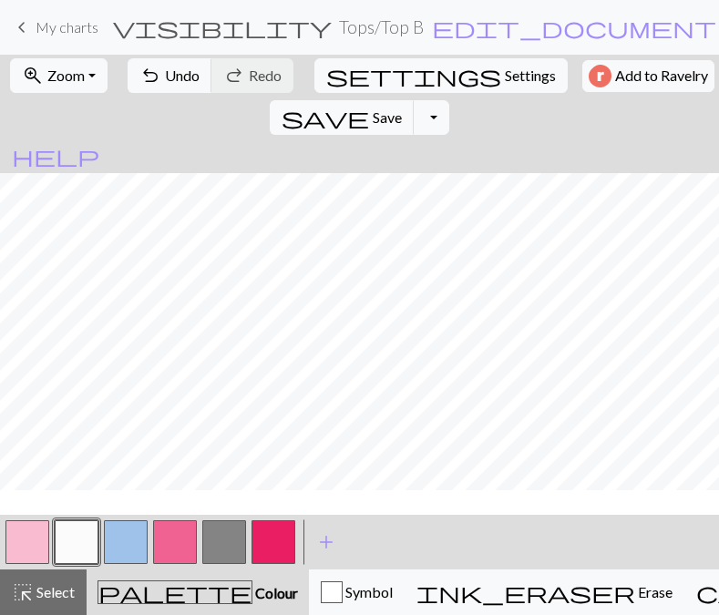
click at [118, 557] on button "button" at bounding box center [126, 542] width 44 height 44
drag, startPoint x: 84, startPoint y: 546, endPoint x: 107, endPoint y: 538, distance: 24.8
click at [84, 546] on button "button" at bounding box center [77, 542] width 44 height 44
click at [119, 546] on button "button" at bounding box center [126, 542] width 44 height 44
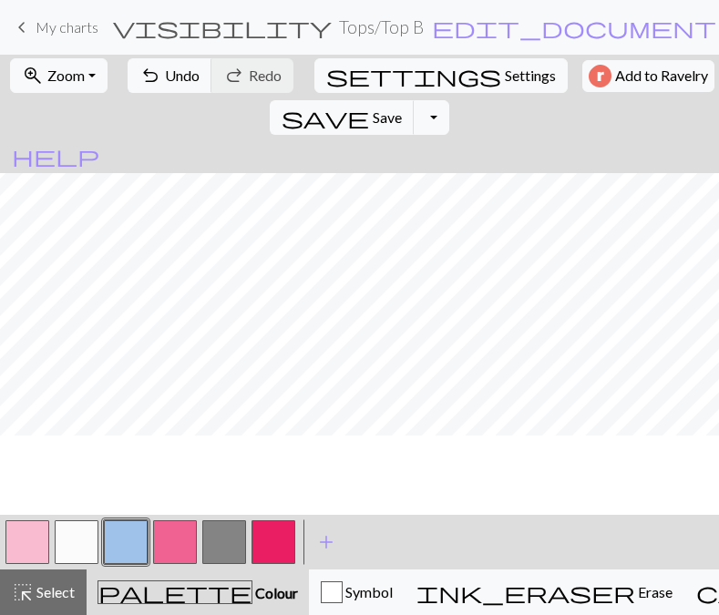
scroll to position [544, 0]
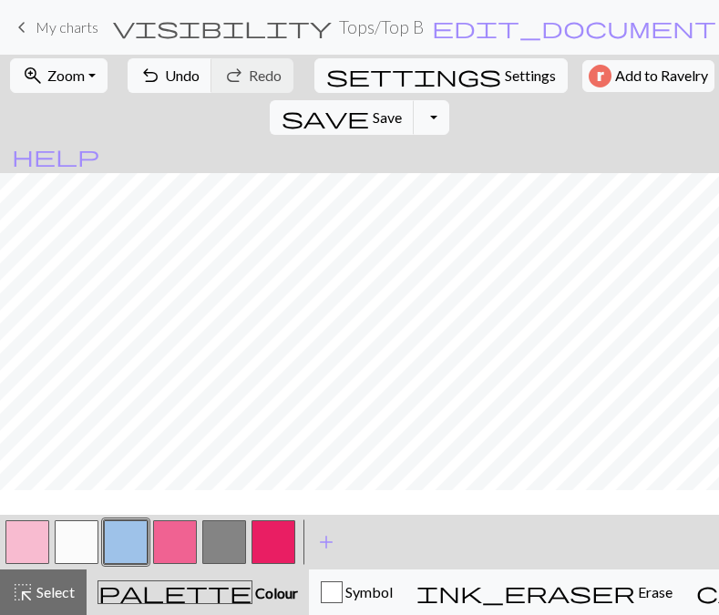
click at [60, 538] on button "button" at bounding box center [77, 542] width 44 height 44
click at [199, 84] on span "Undo" at bounding box center [182, 74] width 35 height 17
click at [126, 548] on button "button" at bounding box center [126, 542] width 44 height 44
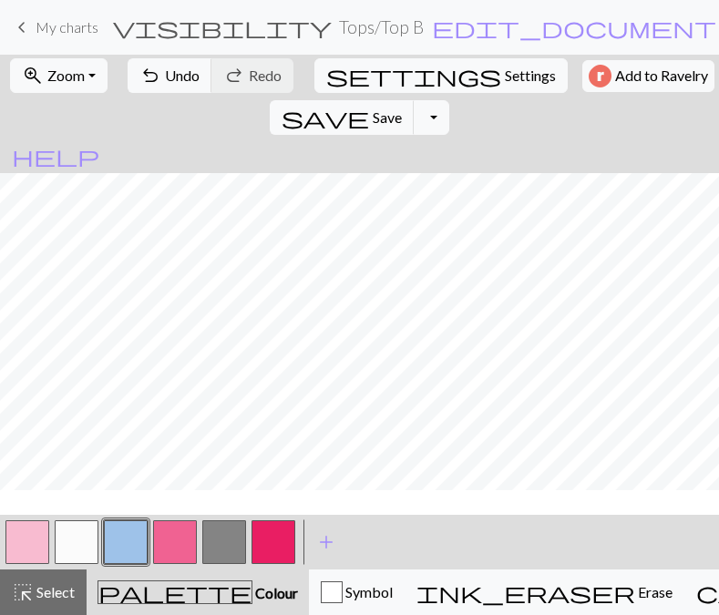
drag, startPoint x: 64, startPoint y: 559, endPoint x: 530, endPoint y: 192, distance: 593.4
click at [72, 551] on button "button" at bounding box center [77, 542] width 44 height 44
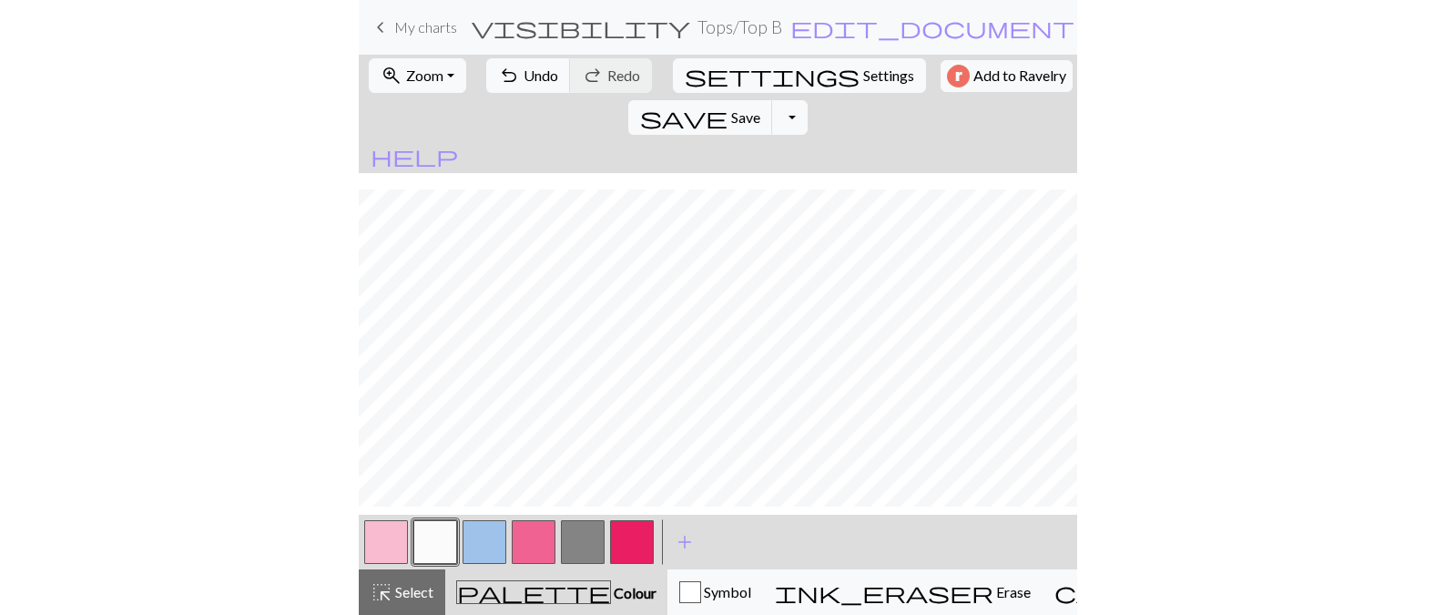
scroll to position [61, 0]
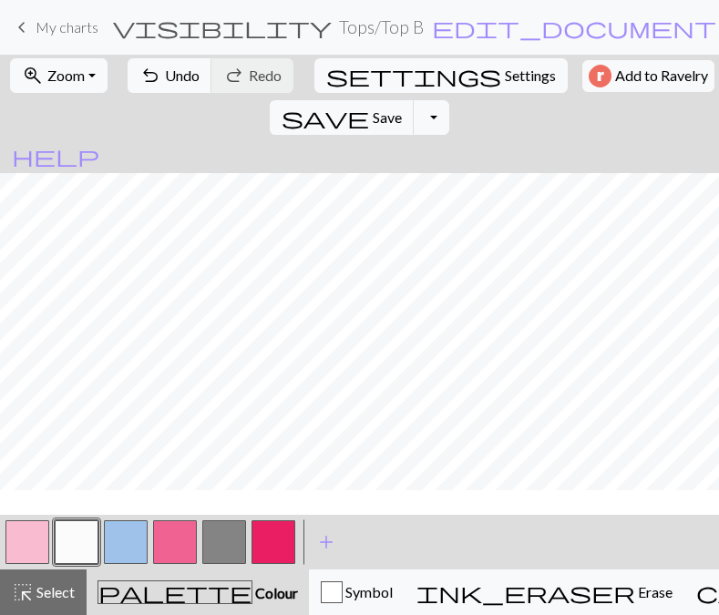
click at [146, 550] on button "button" at bounding box center [126, 542] width 44 height 44
click at [310, 130] on span "save" at bounding box center [324, 118] width 87 height 26
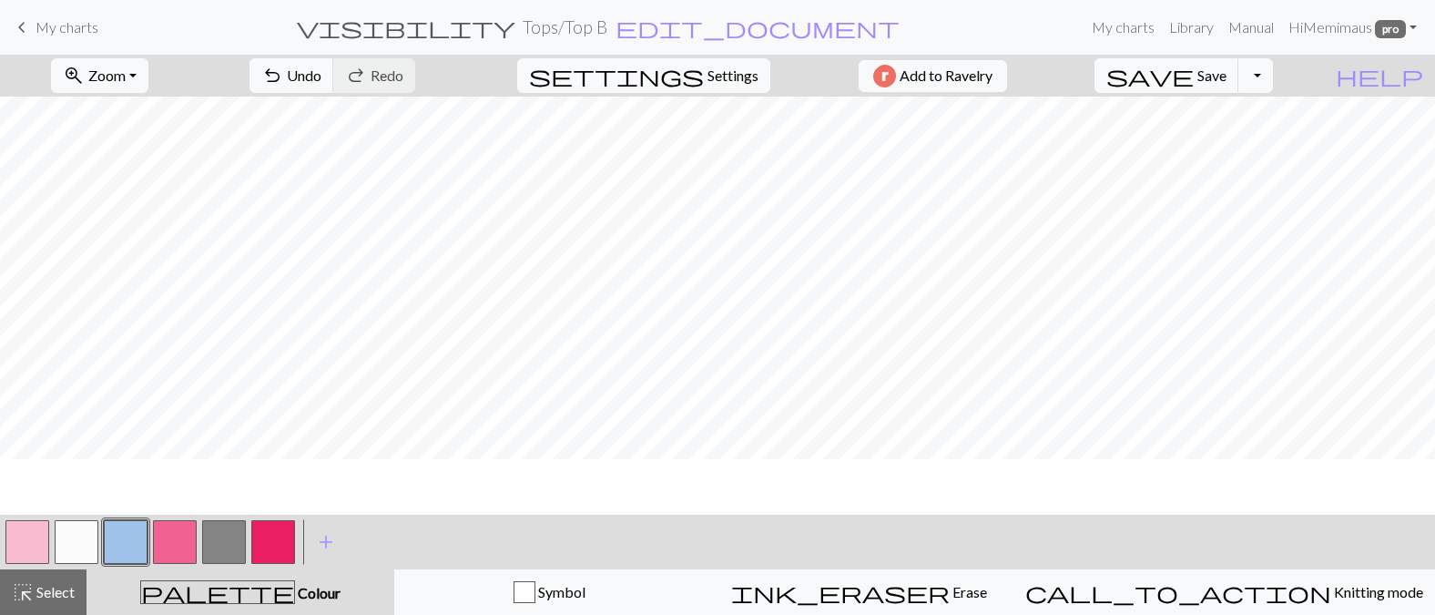
scroll to position [0, 0]
click at [718, 84] on span "Save" at bounding box center [1212, 74] width 29 height 17
click at [36, 33] on link "keyboard_arrow_left My charts" at bounding box center [54, 27] width 87 height 31
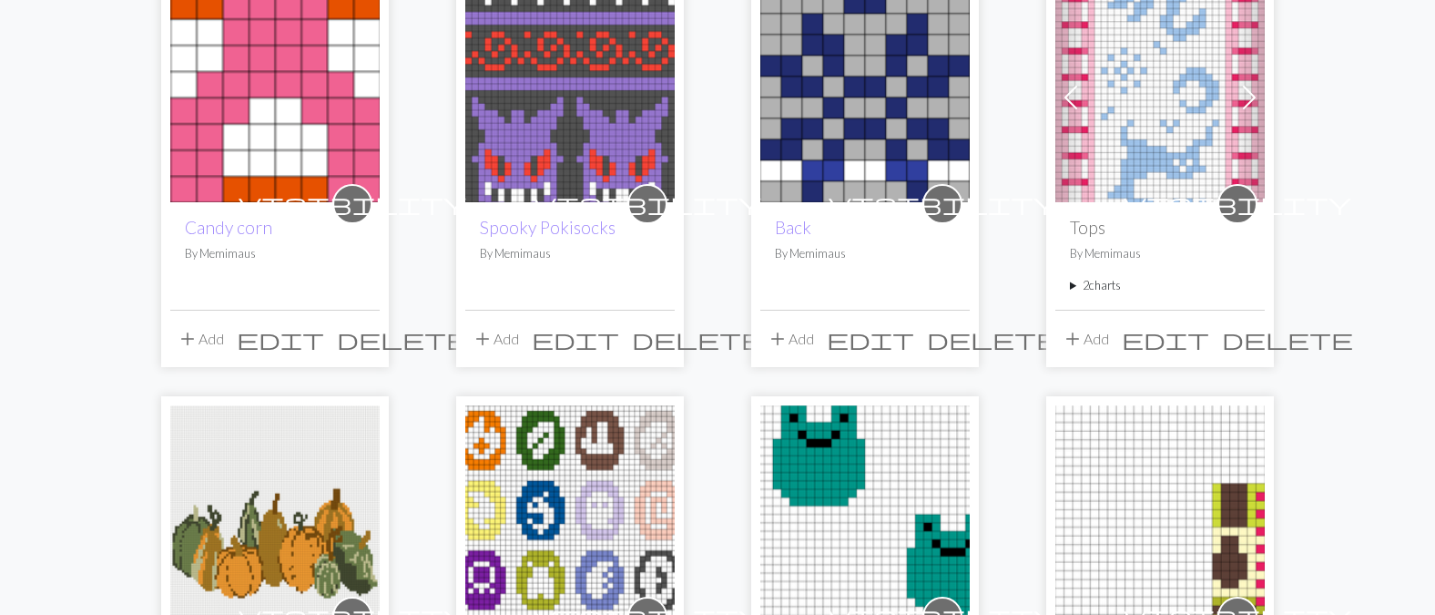
scroll to position [152, 0]
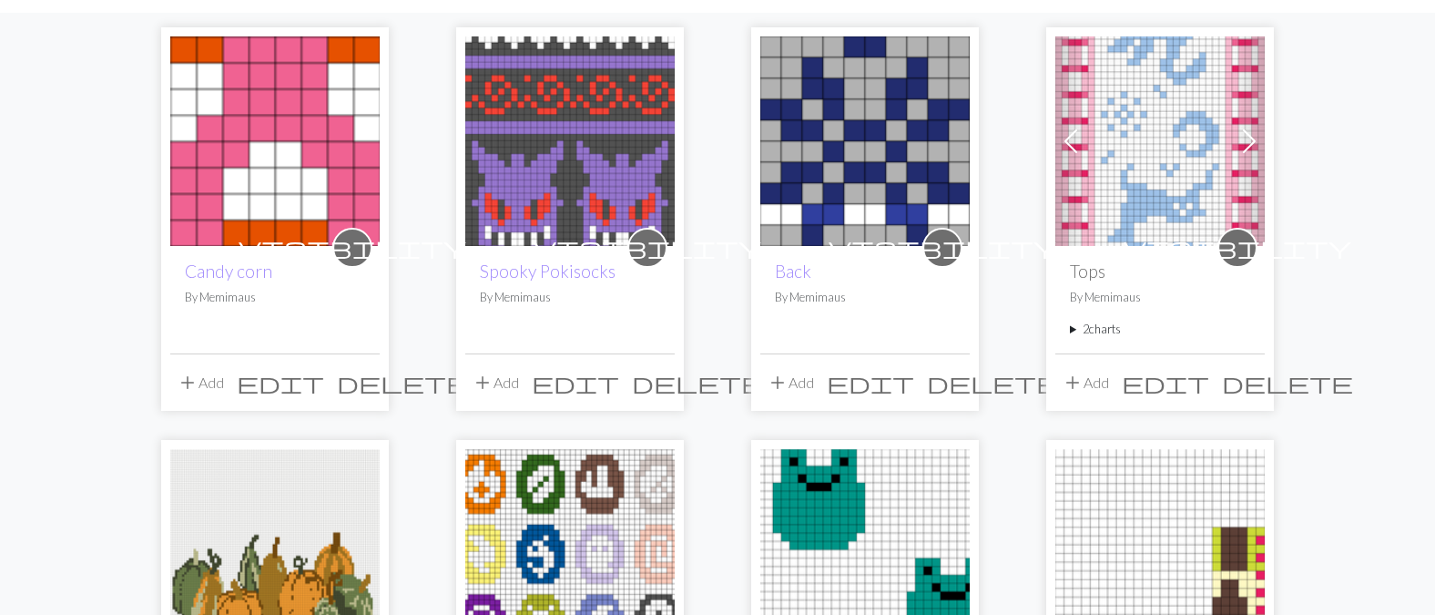
click at [718, 338] on summary "2 charts" at bounding box center [1160, 329] width 180 height 17
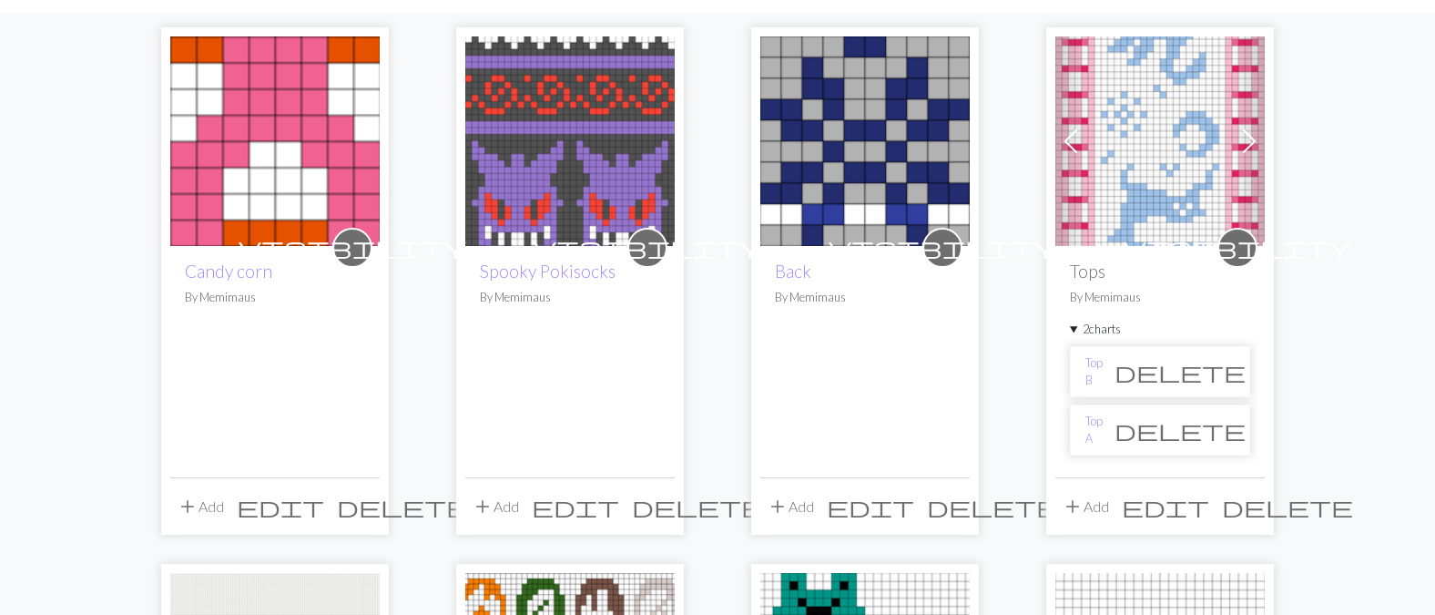
click at [718, 455] on li "Top A delete" at bounding box center [1160, 429] width 180 height 51
click at [718, 447] on link "Top A" at bounding box center [1094, 430] width 17 height 35
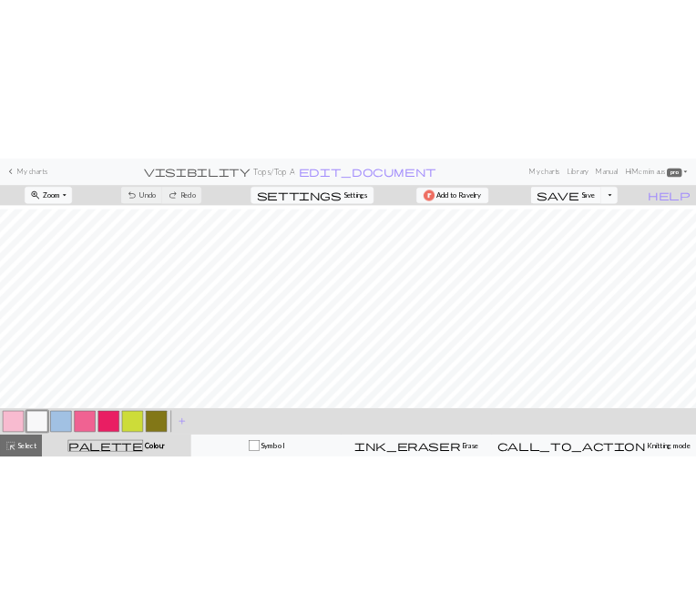
scroll to position [255, 0]
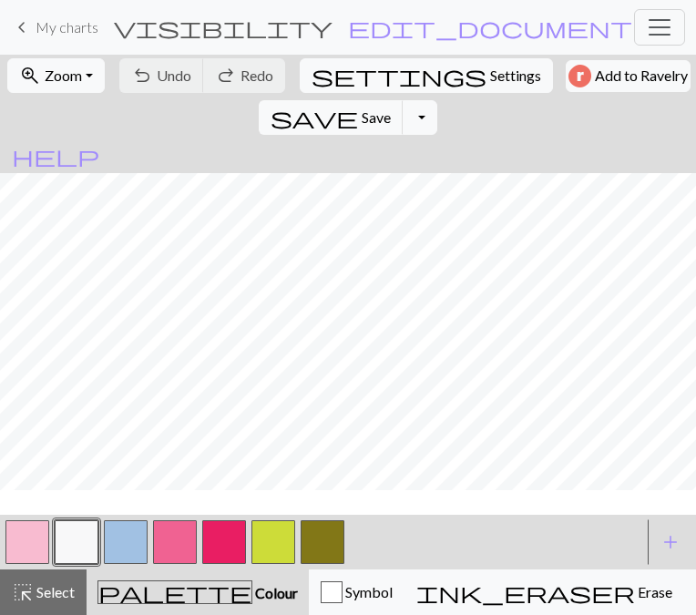
click at [334, 563] on button "button" at bounding box center [323, 542] width 44 height 44
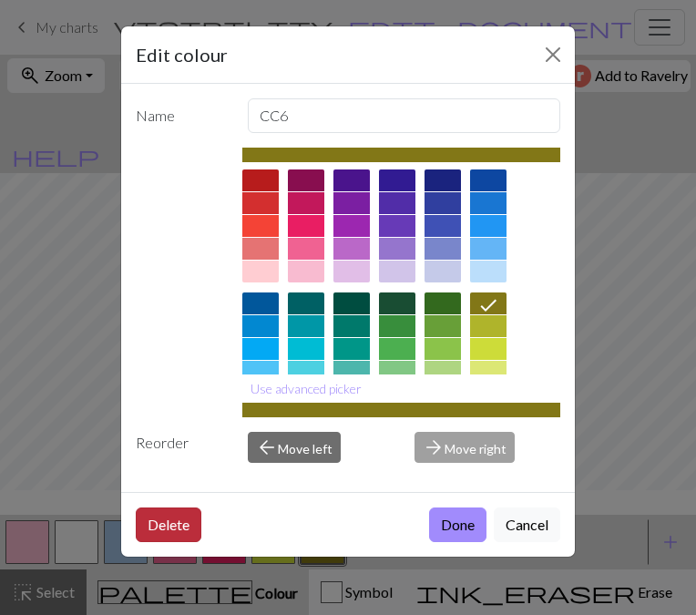
click at [180, 542] on button "Delete" at bounding box center [169, 524] width 66 height 35
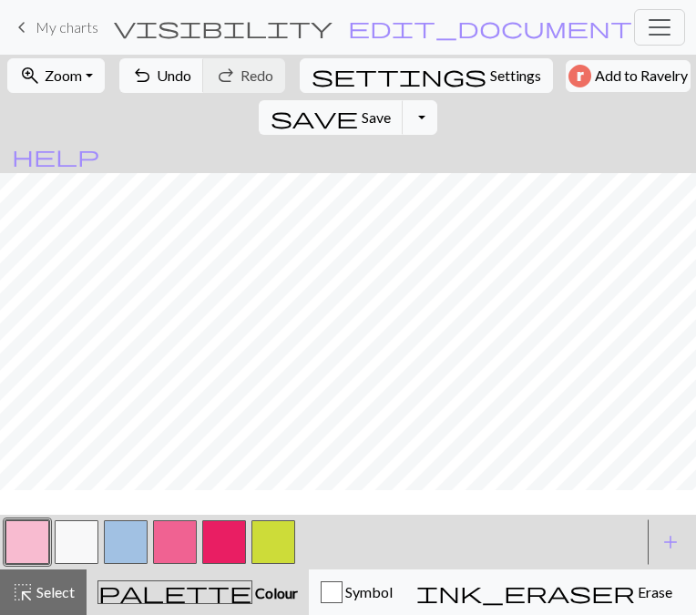
click at [276, 559] on button "button" at bounding box center [273, 542] width 44 height 44
click at [269, 556] on button "button" at bounding box center [273, 542] width 44 height 44
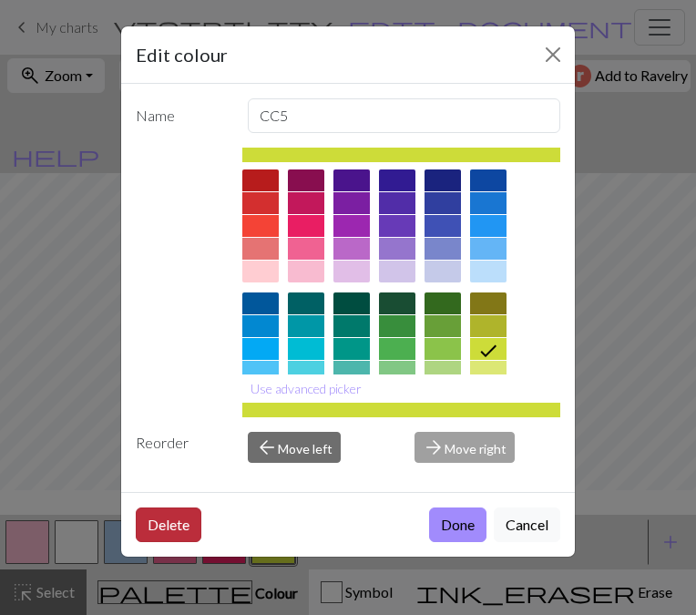
click at [184, 542] on button "Delete" at bounding box center [169, 524] width 66 height 35
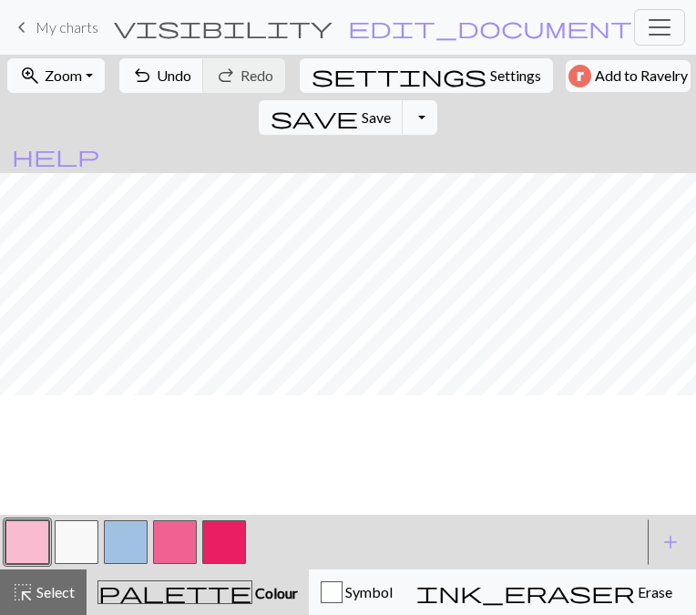
scroll to position [0, 0]
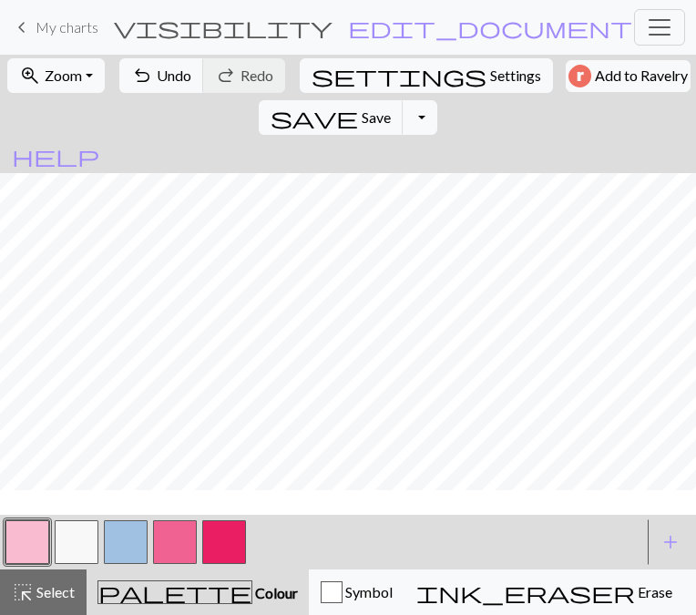
click at [49, 31] on span "My charts" at bounding box center [67, 26] width 63 height 17
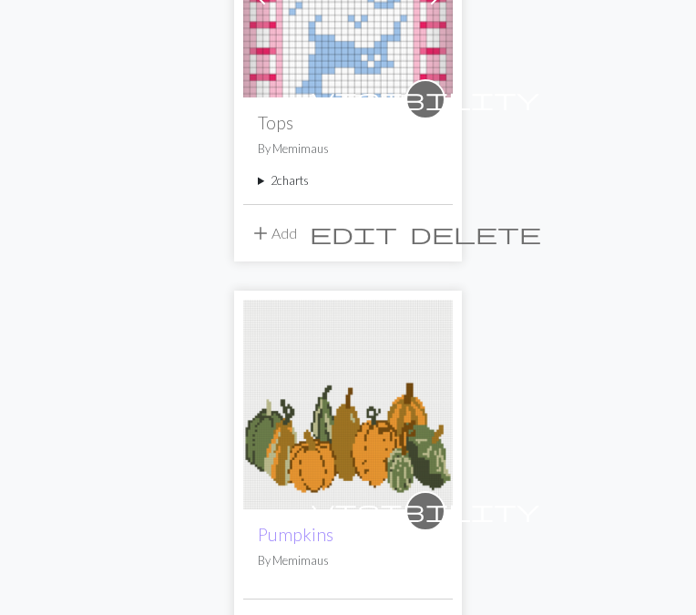
scroll to position [1474, 0]
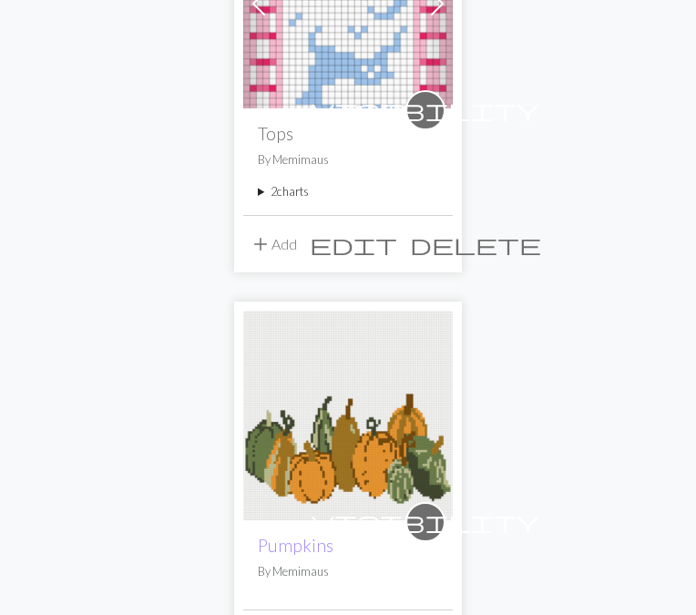
click at [267, 200] on summary "2 charts" at bounding box center [348, 191] width 180 height 17
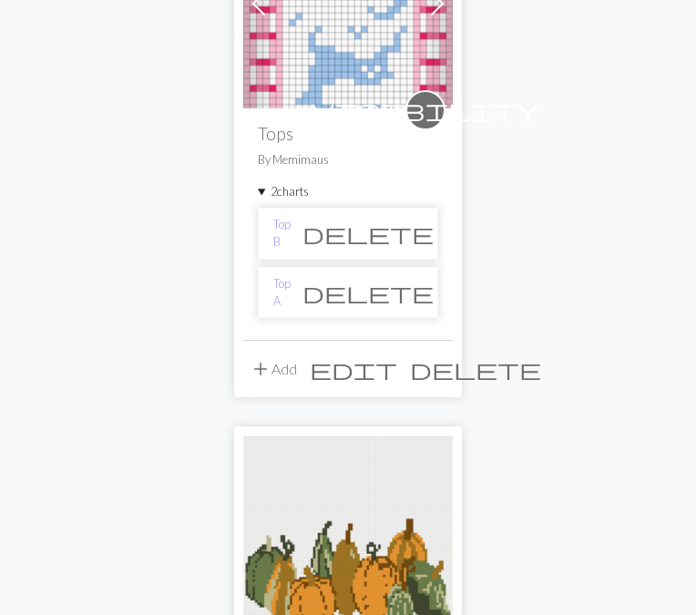
click at [321, 318] on li "Top A delete" at bounding box center [348, 292] width 180 height 51
click at [291, 310] on link "Top A" at bounding box center [281, 292] width 17 height 35
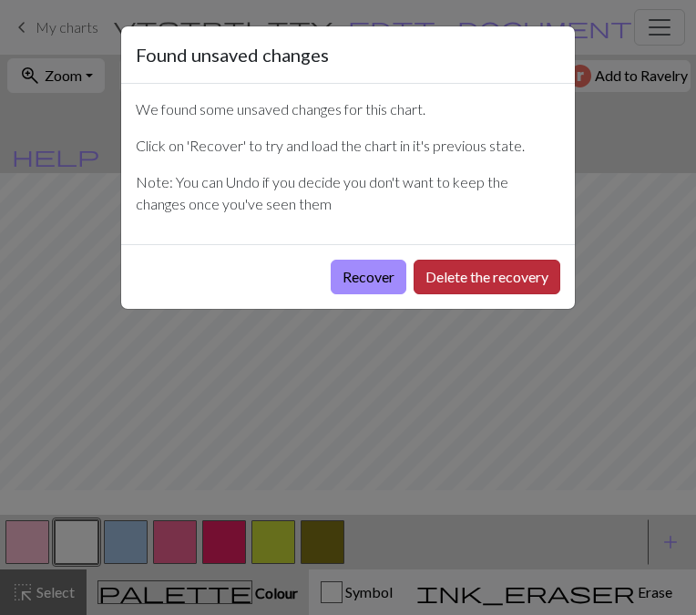
click at [443, 294] on button "Delete the recovery" at bounding box center [486, 277] width 147 height 35
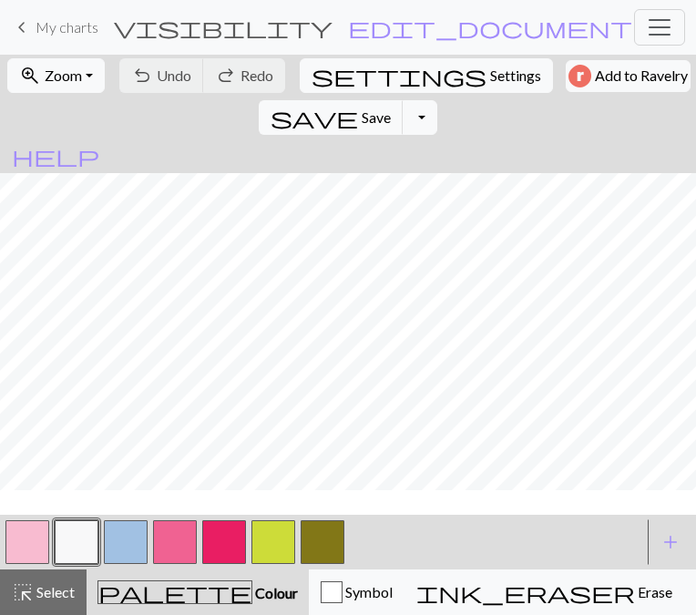
scroll to position [348, 0]
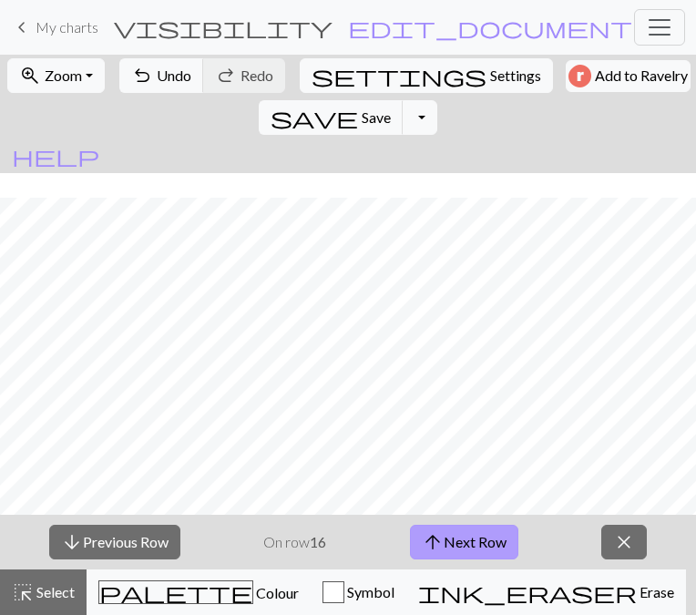
scroll to position [8, 0]
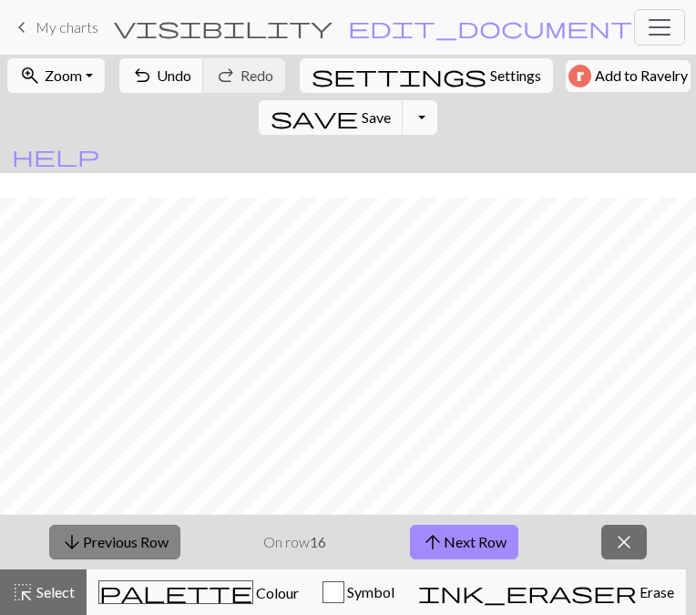
click at [115, 530] on button "arrow_downward Previous Row" at bounding box center [114, 542] width 131 height 35
click at [115, 531] on button "arrow_downward Previous Row" at bounding box center [114, 542] width 131 height 35
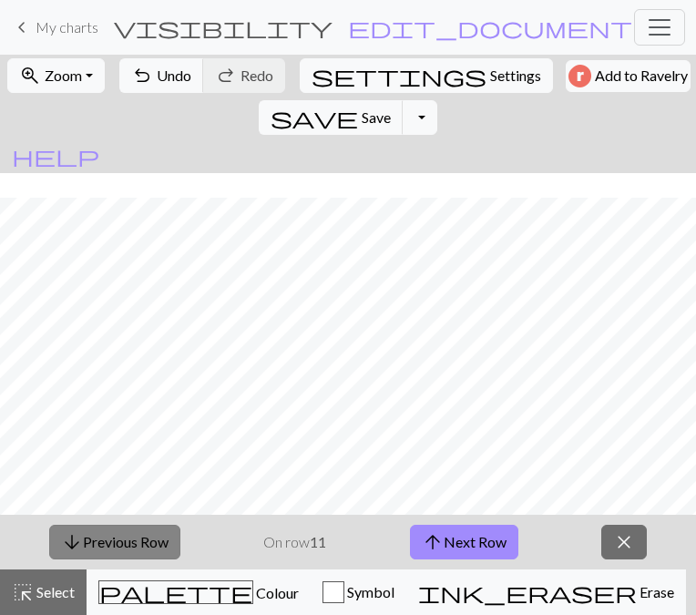
click at [115, 531] on button "arrow_downward Previous Row" at bounding box center [114, 542] width 131 height 35
click at [115, 531] on button "arrow_downward Previous Row" at bounding box center [115, 542] width 131 height 35
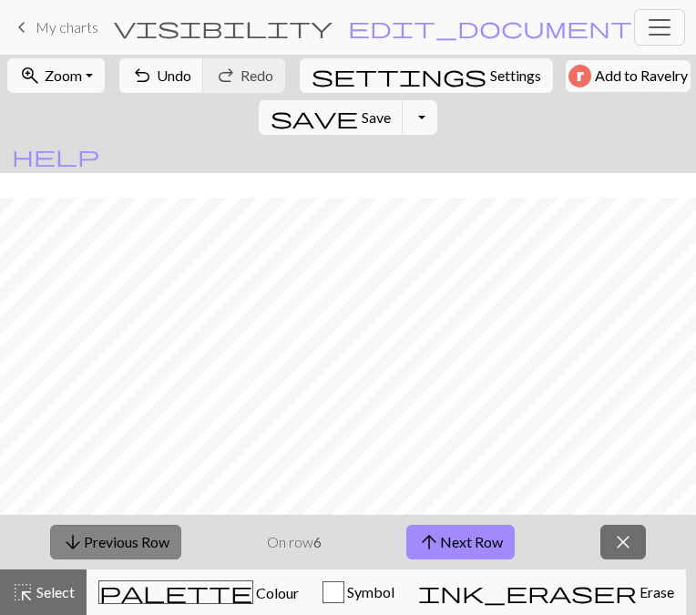
click at [115, 531] on button "arrow_downward Previous Row" at bounding box center [115, 542] width 131 height 35
click at [115, 532] on button "arrow_downward Previous Row" at bounding box center [115, 542] width 131 height 35
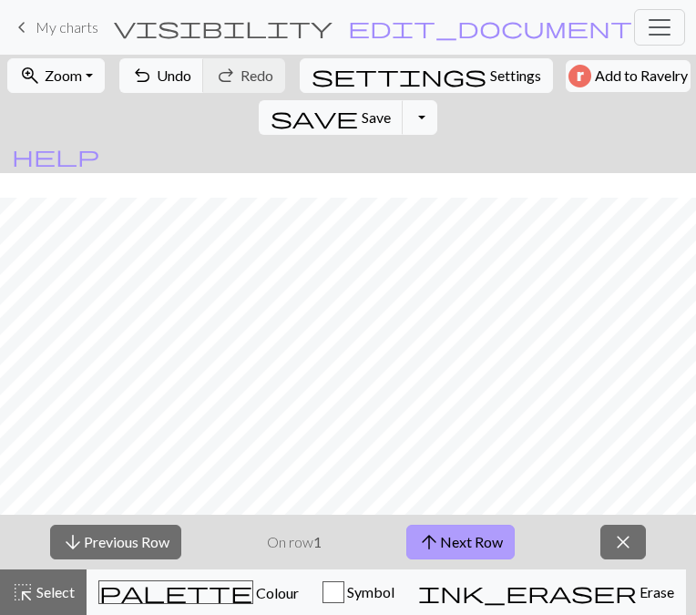
click at [483, 553] on button "arrow_upward Next Row" at bounding box center [460, 542] width 108 height 35
click at [505, 534] on button "arrow_upward Next Row" at bounding box center [460, 542] width 108 height 35
click at [505, 535] on button "arrow_upward Next Row" at bounding box center [460, 542] width 108 height 35
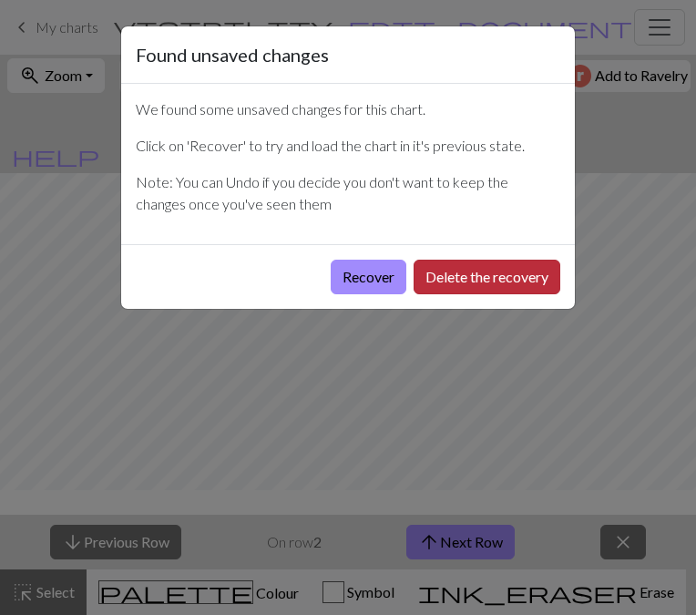
click at [414, 294] on button "Delete the recovery" at bounding box center [486, 277] width 147 height 35
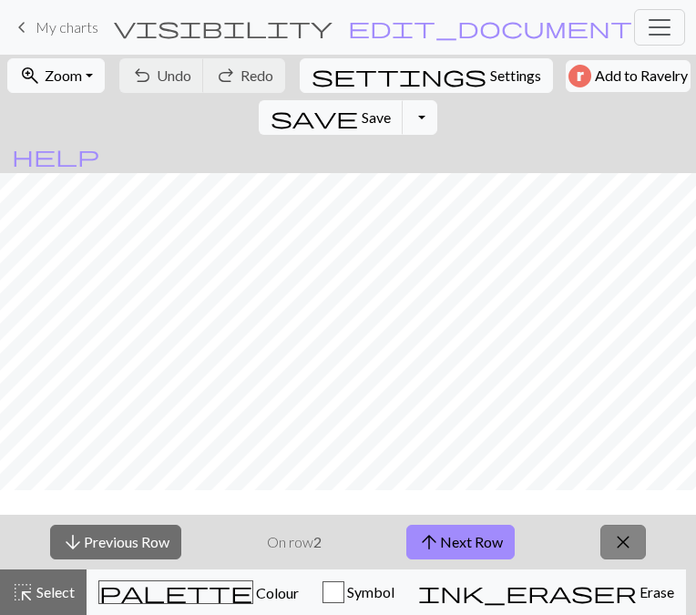
click at [621, 546] on span "close" at bounding box center [623, 542] width 22 height 26
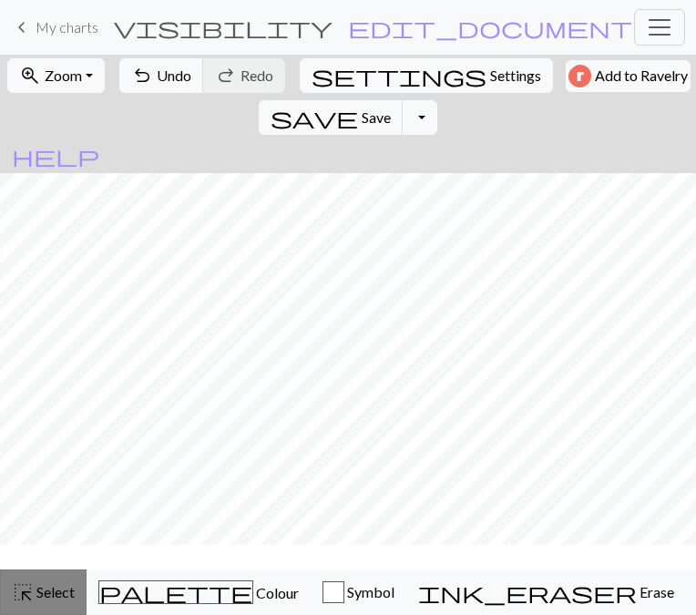
click at [49, 600] on span "Select" at bounding box center [54, 591] width 41 height 17
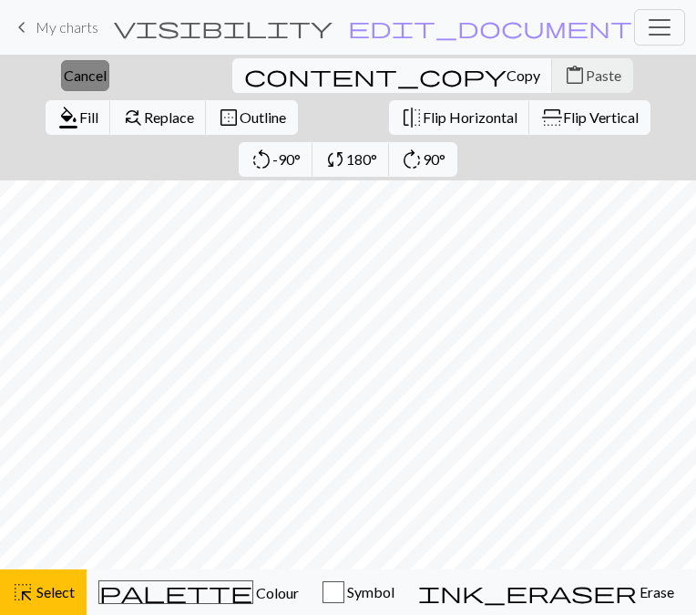
click at [64, 84] on span "Cancel" at bounding box center [85, 74] width 43 height 17
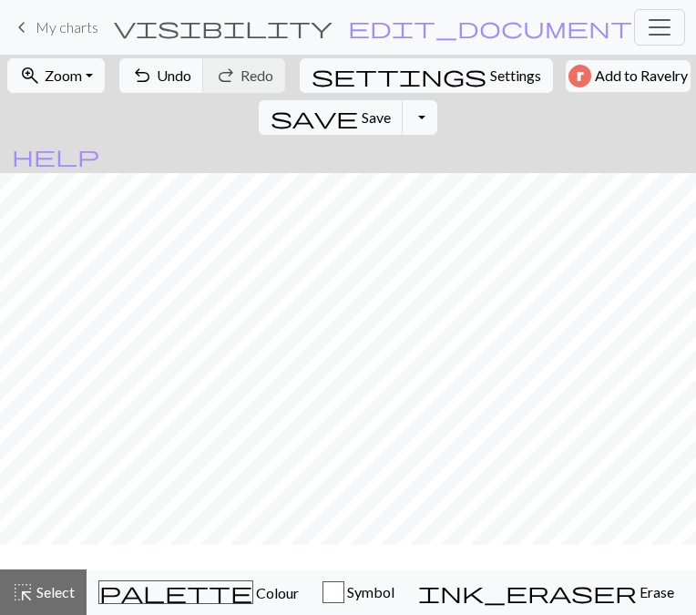
scroll to position [8, 0]
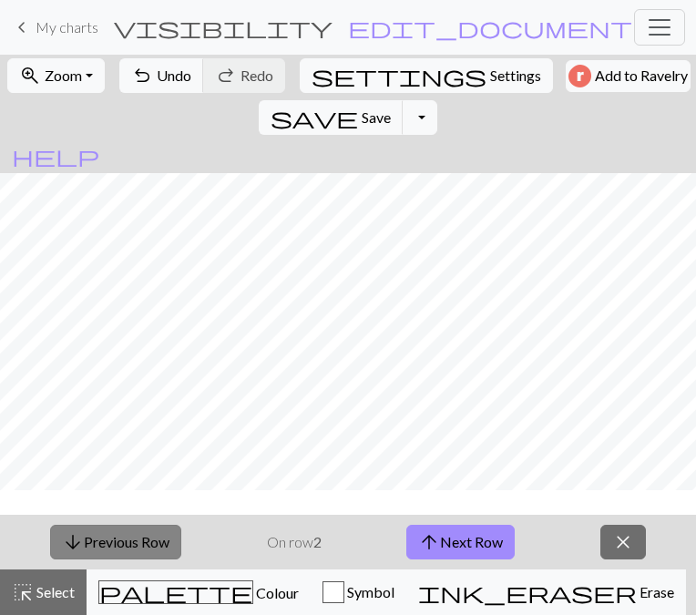
click at [108, 538] on button "arrow_downward Previous Row" at bounding box center [115, 542] width 131 height 35
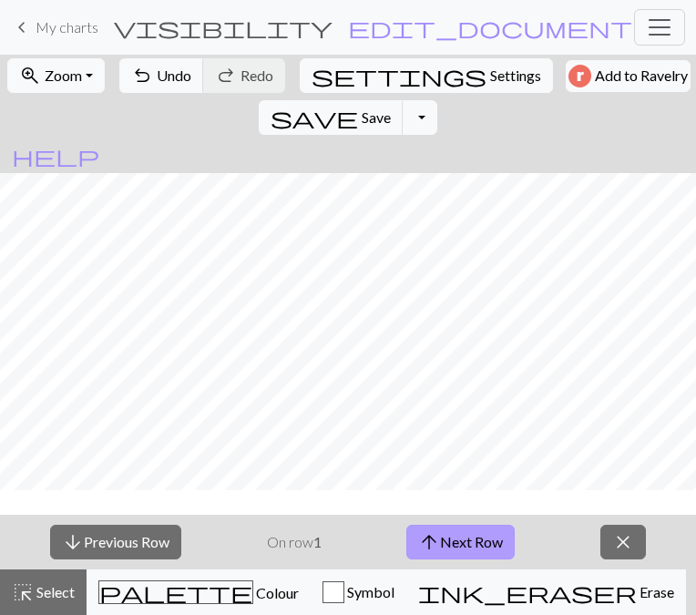
click at [460, 549] on button "arrow_upward Next Row" at bounding box center [460, 542] width 108 height 35
click at [456, 542] on button "arrow_upward Next Row" at bounding box center [460, 542] width 108 height 35
click at [495, 544] on button "arrow_upward Next Row" at bounding box center [460, 542] width 108 height 35
